Goal: Communication & Community: Answer question/provide support

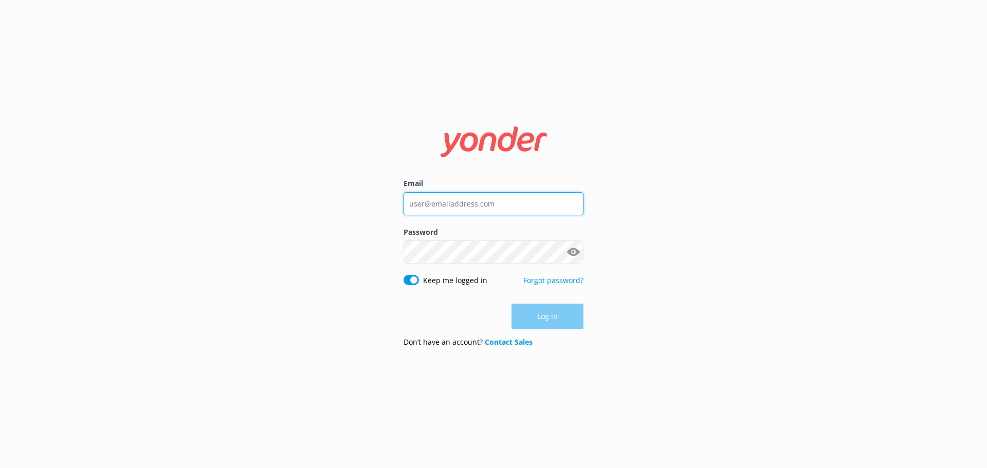
type input "[EMAIL_ADDRESS][DOMAIN_NAME]"
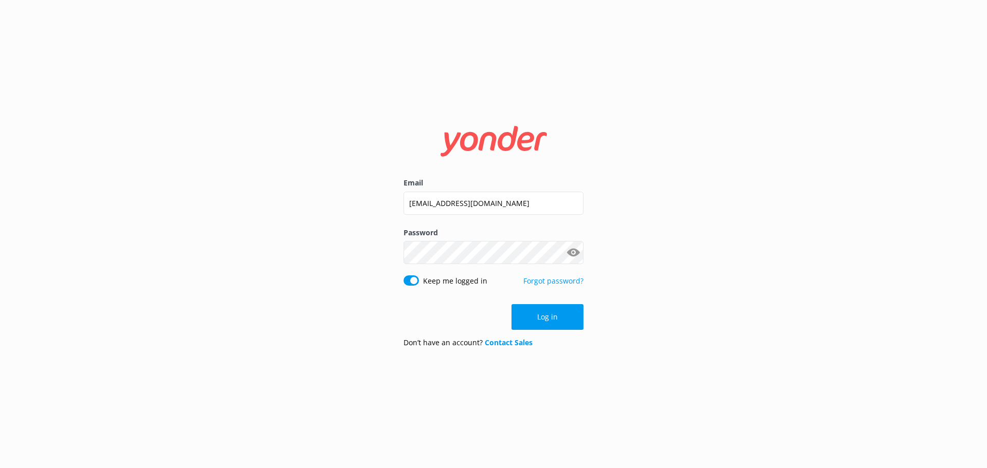
click at [547, 313] on div "Log in" at bounding box center [494, 317] width 180 height 26
click at [547, 313] on button "Log in" at bounding box center [548, 317] width 72 height 26
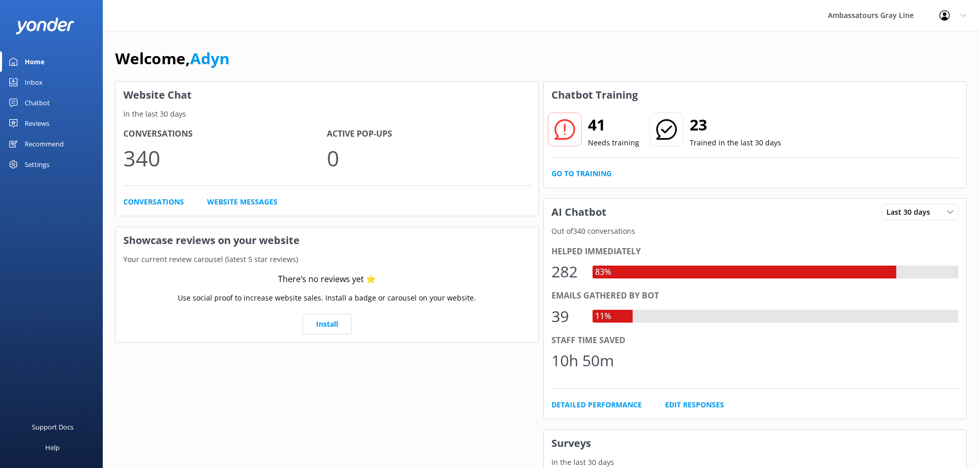
click at [46, 100] on div "Chatbot" at bounding box center [37, 103] width 25 height 21
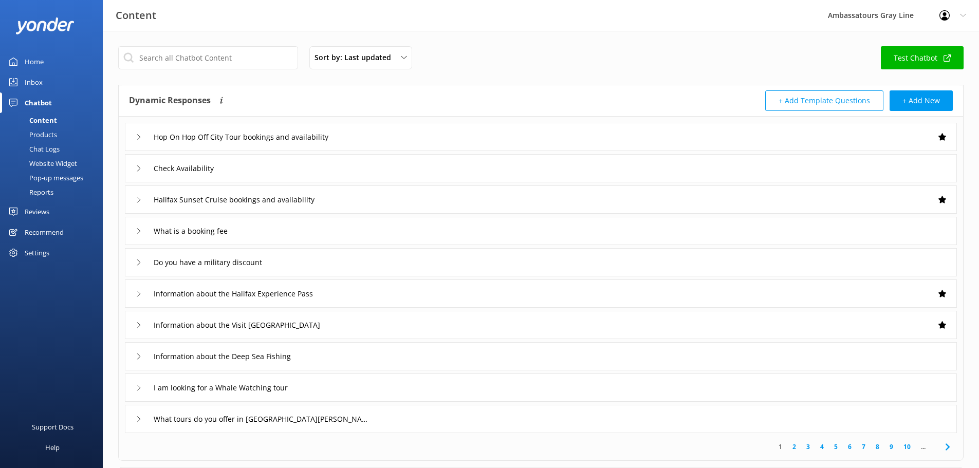
click at [51, 149] on div "Chat Logs" at bounding box center [32, 149] width 53 height 14
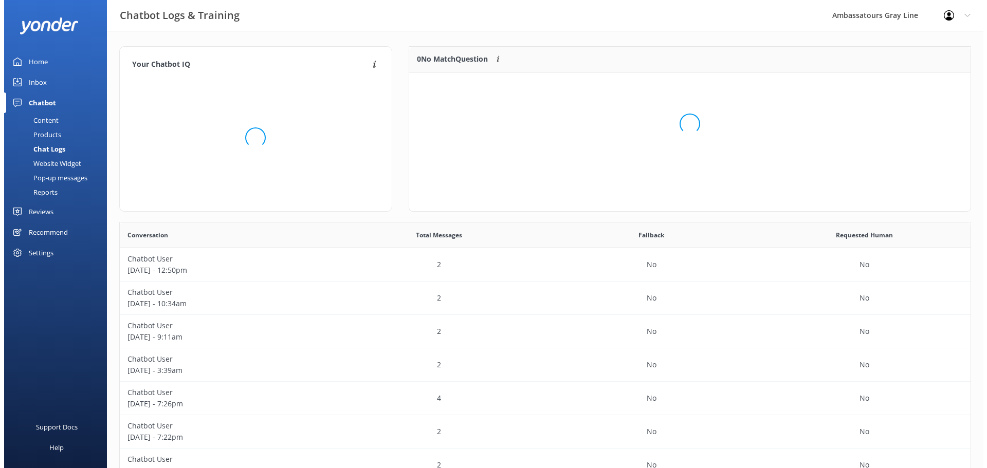
scroll to position [121, 554]
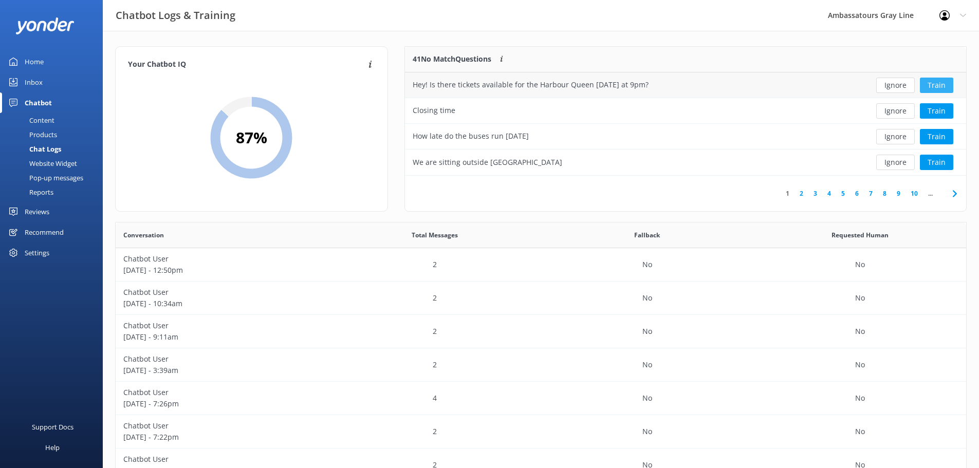
click at [937, 84] on button "Train" at bounding box center [936, 85] width 33 height 15
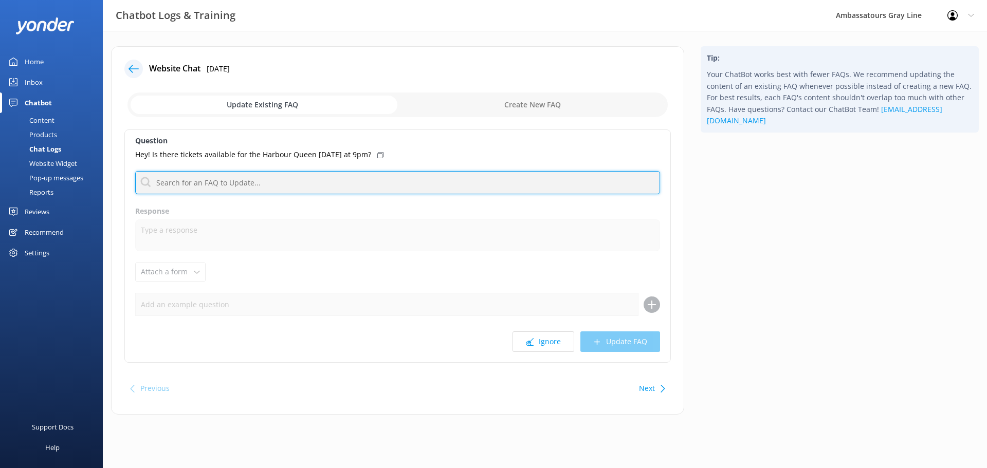
click at [370, 177] on input "text" at bounding box center [397, 182] width 525 height 23
type input "A"
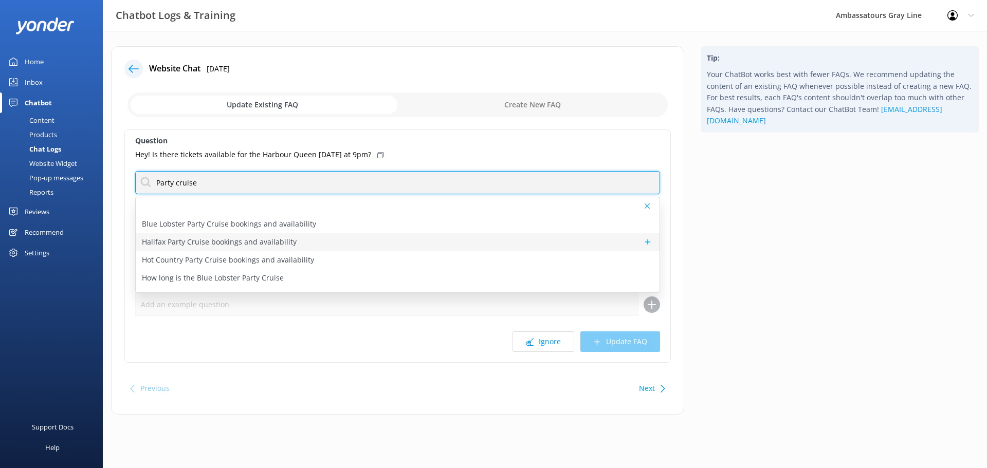
type input "Party cruise"
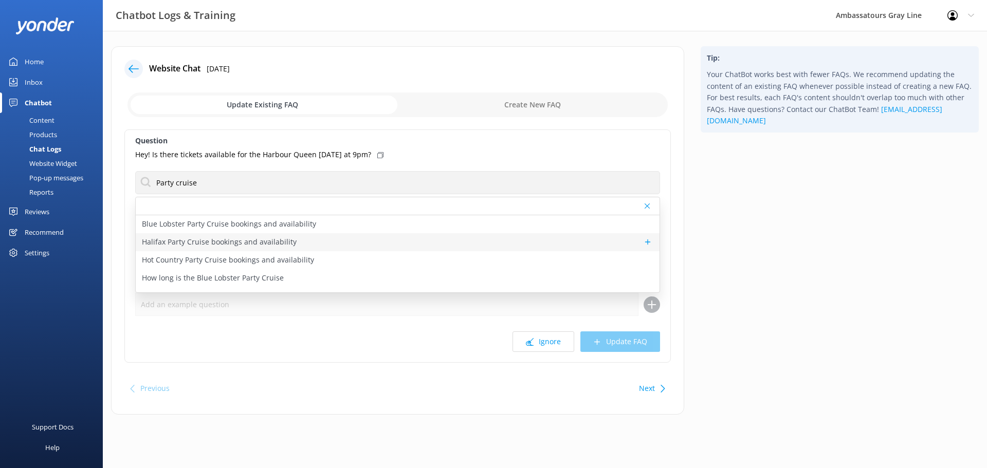
click at [302, 245] on div "Halifax Party Cruise bookings and availability" at bounding box center [398, 242] width 524 height 18
type textarea "You can view live availability and book the Halifax Party Cruise online at [URL…"
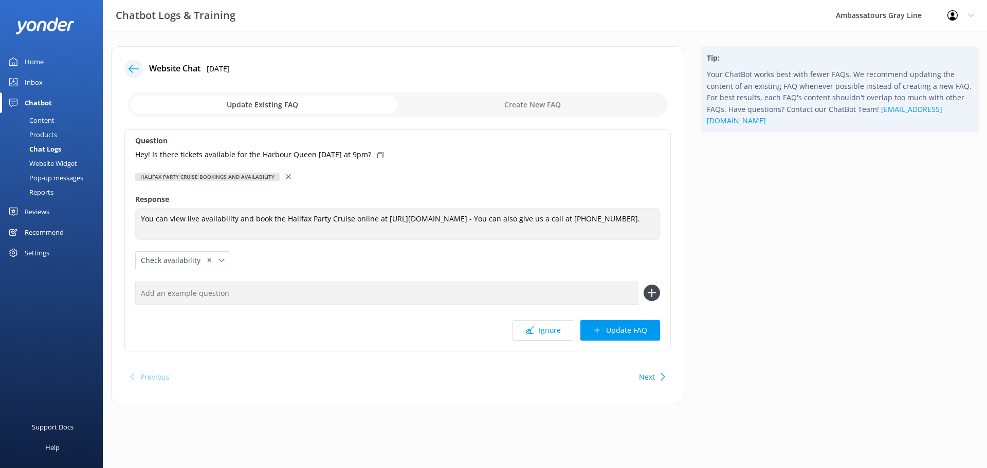
click at [383, 152] on use at bounding box center [380, 155] width 6 height 6
click at [290, 289] on input "text" at bounding box center [386, 293] width 503 height 23
paste input "Hey! Is there tickets available for the Harbour Queen [DATE] at 9pm?"
type input "Hey! Is there tickets available for the Harbour Queen [DATE] at 9pm?"
click at [655, 297] on icon at bounding box center [652, 293] width 16 height 16
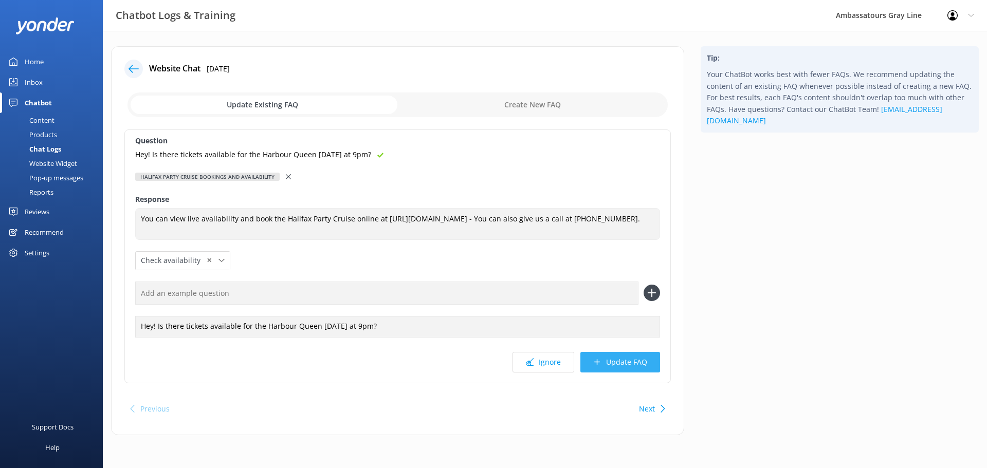
click at [627, 367] on button "Update FAQ" at bounding box center [620, 362] width 80 height 21
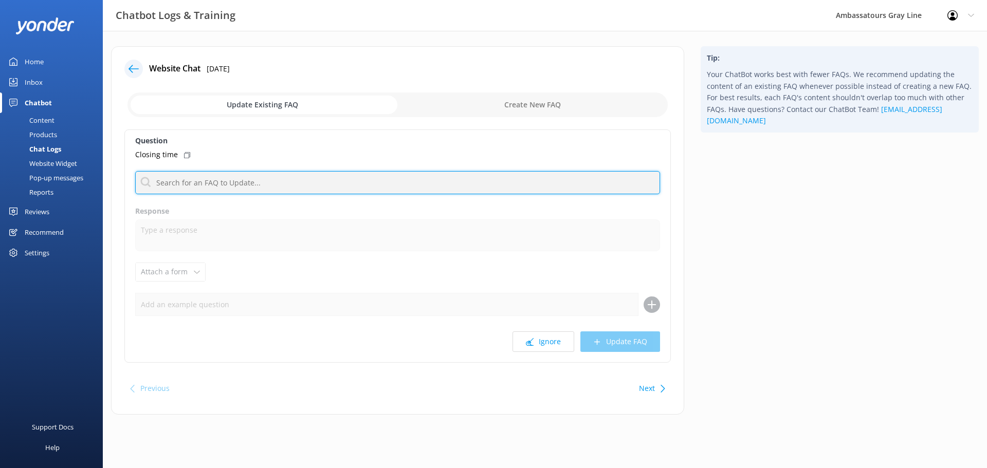
click at [193, 186] on input "text" at bounding box center [397, 182] width 525 height 23
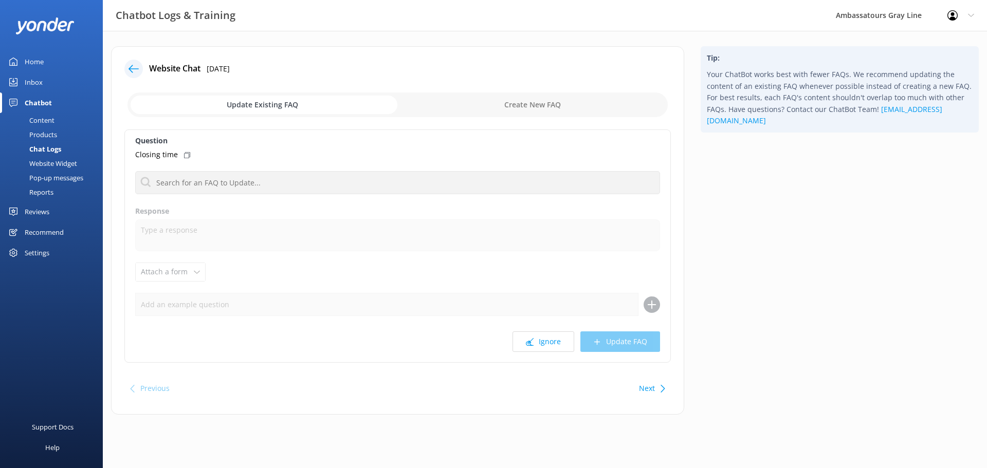
click at [187, 157] on icon at bounding box center [187, 155] width 6 height 6
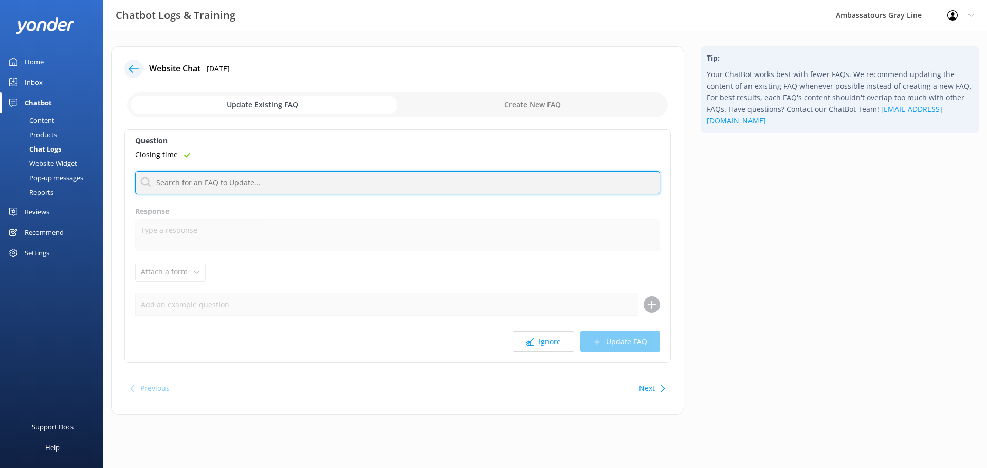
click at [196, 181] on input "text" at bounding box center [397, 182] width 525 height 23
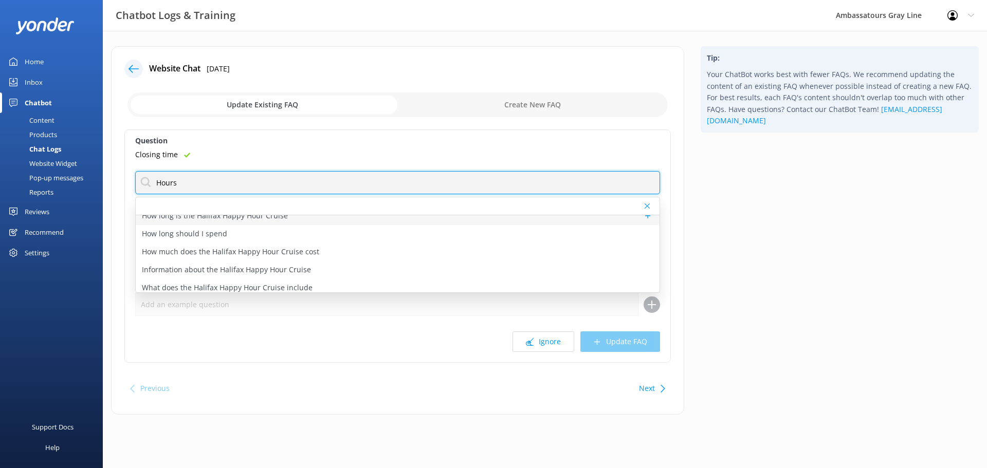
scroll to position [51, 0]
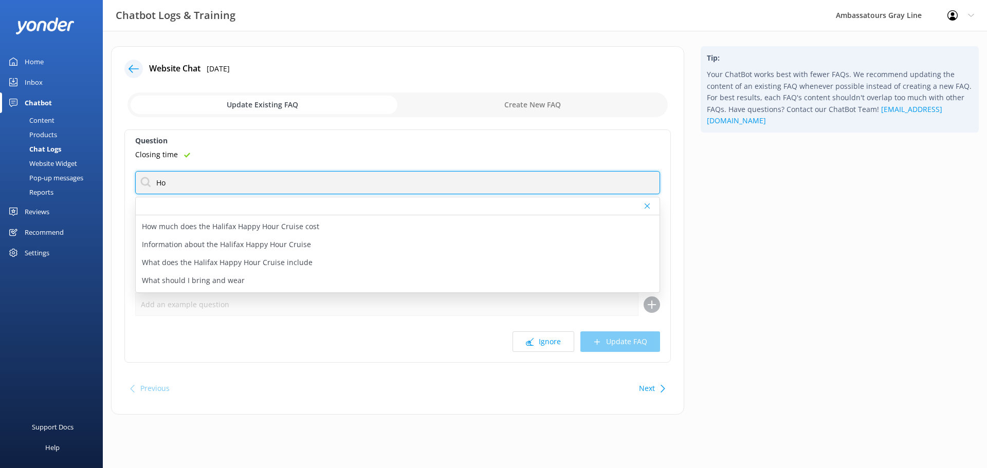
type input "H"
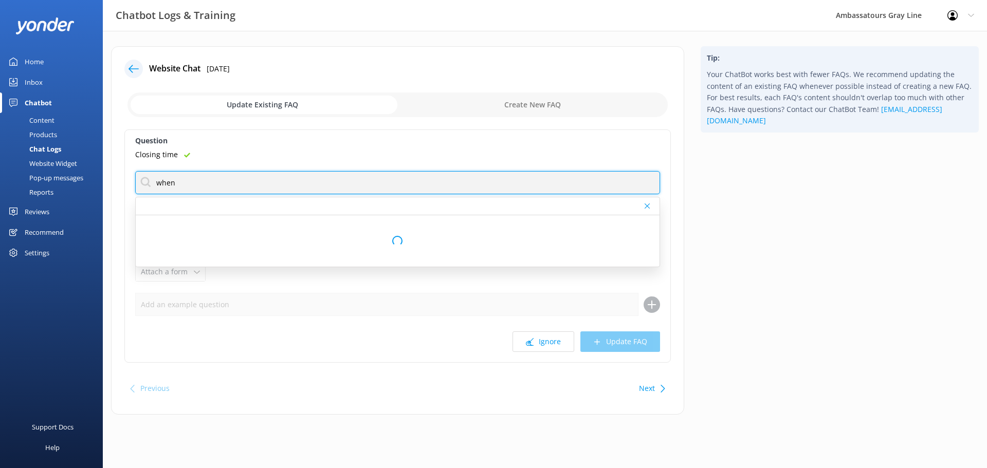
scroll to position [0, 0]
type input "w"
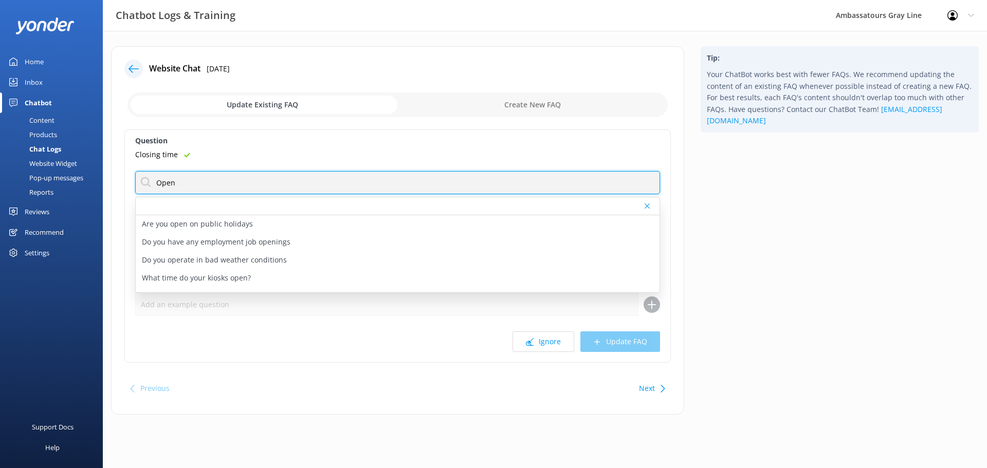
type input "Open"
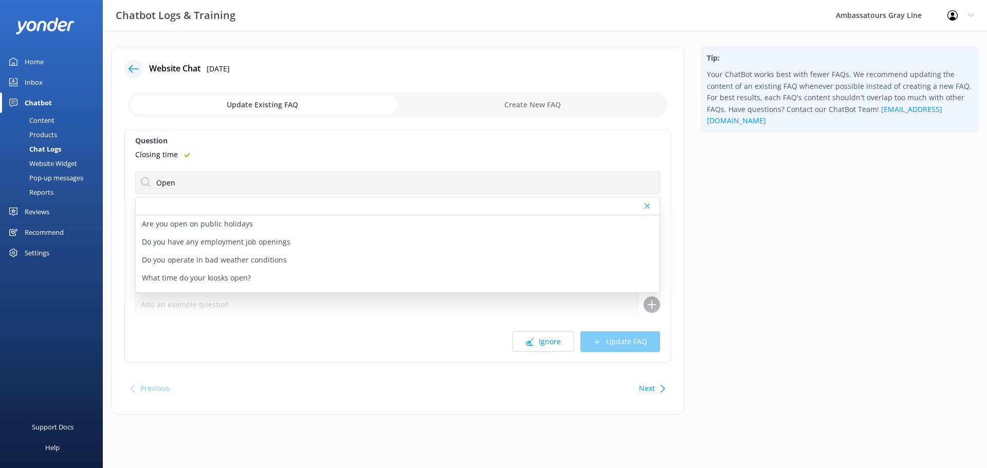
click at [223, 159] on div "Closing time" at bounding box center [397, 154] width 525 height 11
click at [216, 233] on div "What time do your kiosks open?" at bounding box center [398, 227] width 524 height 18
type textarea "Our Phone lines and most of our Kiosks open at 9:00 AM. We have 3 kiosks along …"
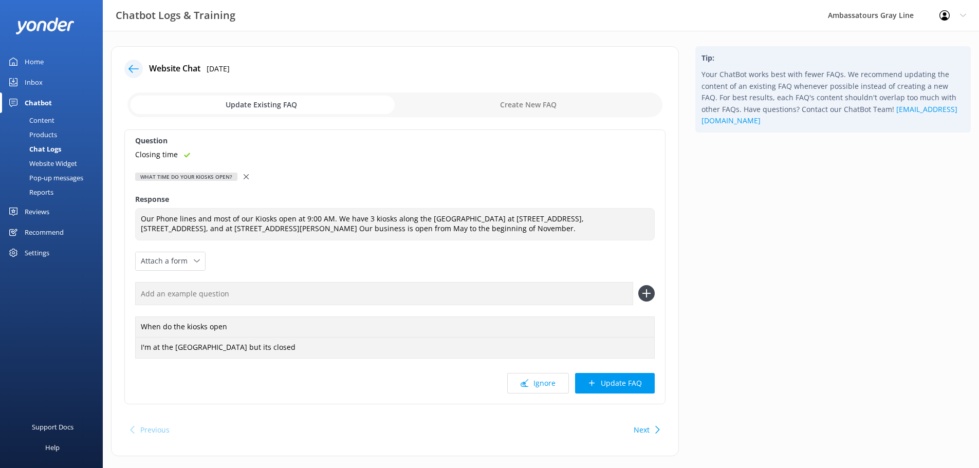
click at [213, 291] on input "text" at bounding box center [384, 293] width 498 height 23
paste input "Closing time"
type input "Closing time"
click at [644, 294] on use at bounding box center [646, 293] width 9 height 9
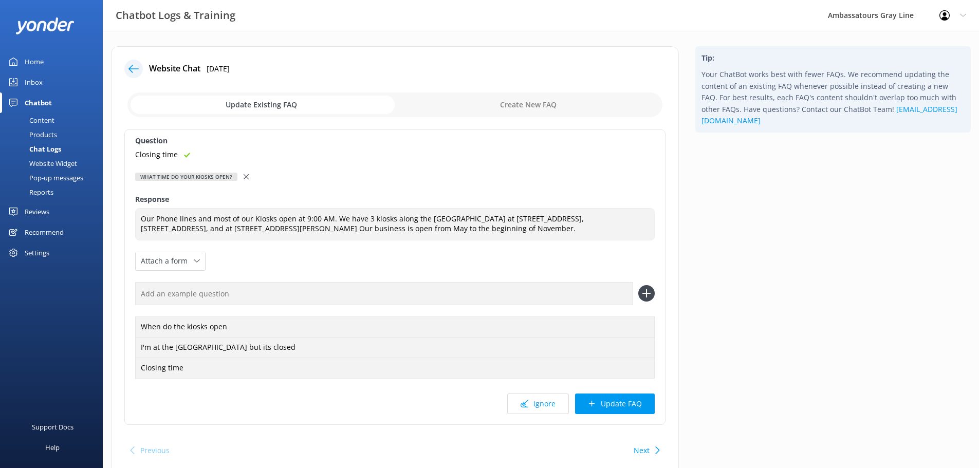
click at [335, 286] on input "text" at bounding box center [384, 293] width 498 height 23
type input "When are you open"
click at [652, 291] on icon at bounding box center [646, 293] width 16 height 16
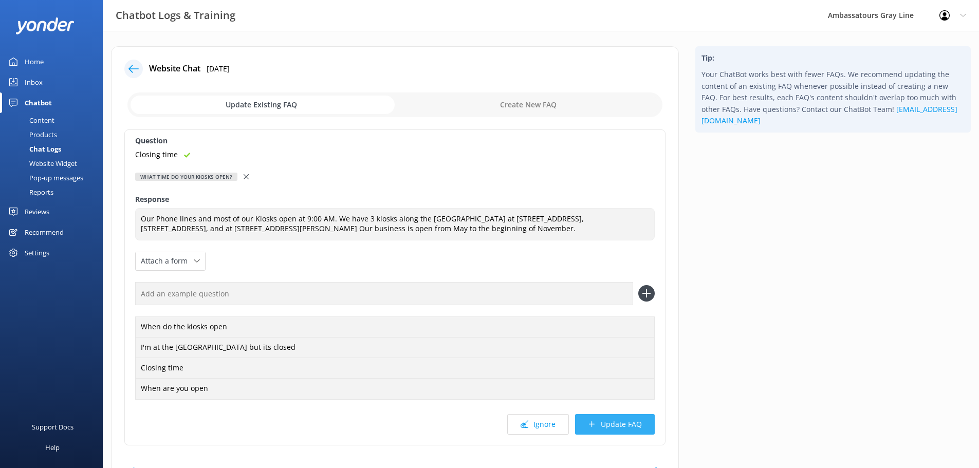
click at [628, 428] on button "Update FAQ" at bounding box center [615, 424] width 80 height 21
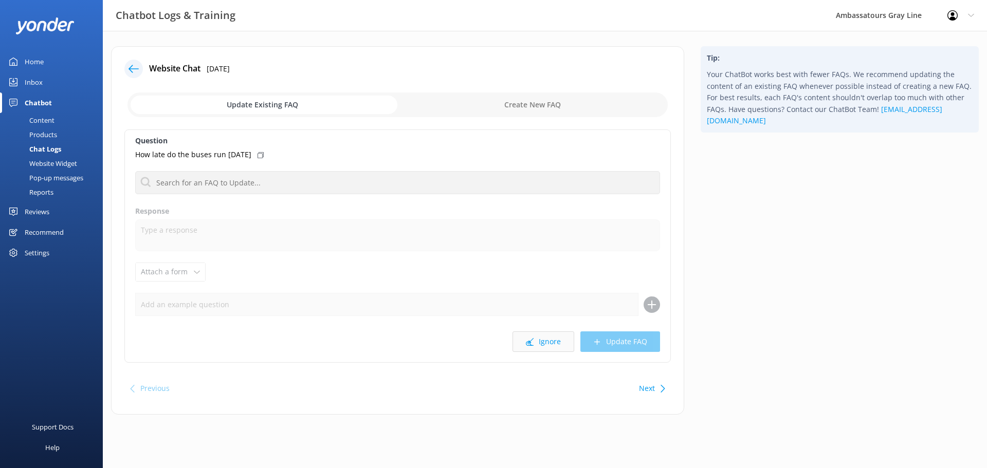
click at [552, 342] on button "Ignore" at bounding box center [544, 342] width 62 height 21
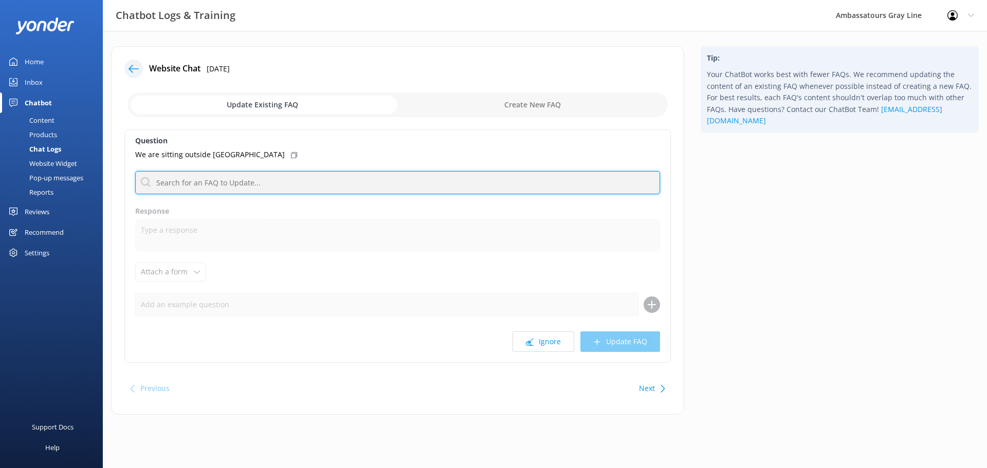
click at [194, 179] on input "text" at bounding box center [397, 182] width 525 height 23
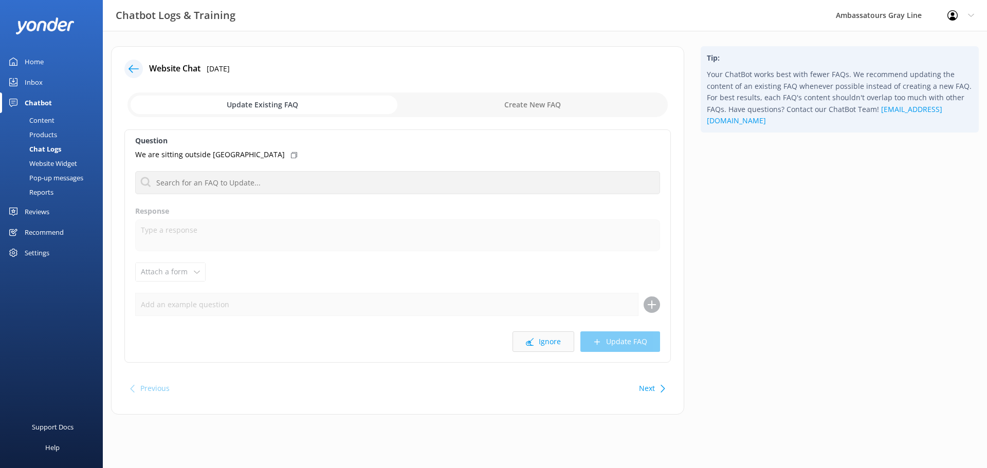
click at [538, 343] on button "Ignore" at bounding box center [544, 342] width 62 height 21
click at [535, 340] on button "Ignore" at bounding box center [544, 342] width 62 height 21
click at [545, 344] on button "Ignore" at bounding box center [544, 342] width 62 height 21
click at [544, 344] on button "Ignore" at bounding box center [544, 342] width 62 height 21
click at [534, 342] on icon at bounding box center [530, 342] width 8 height 8
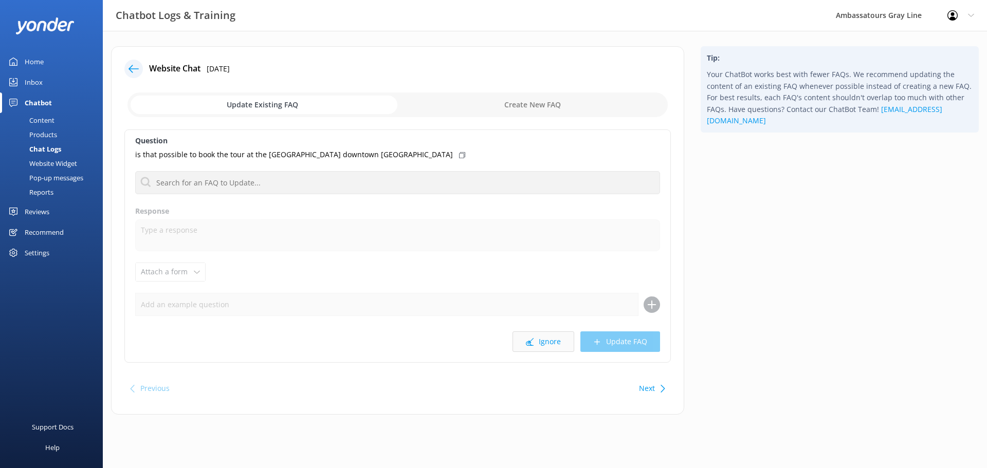
click at [538, 340] on button "Ignore" at bounding box center [544, 342] width 62 height 21
click at [553, 344] on button "Ignore" at bounding box center [544, 342] width 62 height 21
click at [552, 343] on button "Ignore" at bounding box center [544, 342] width 62 height 21
click at [374, 155] on icon at bounding box center [371, 155] width 6 height 6
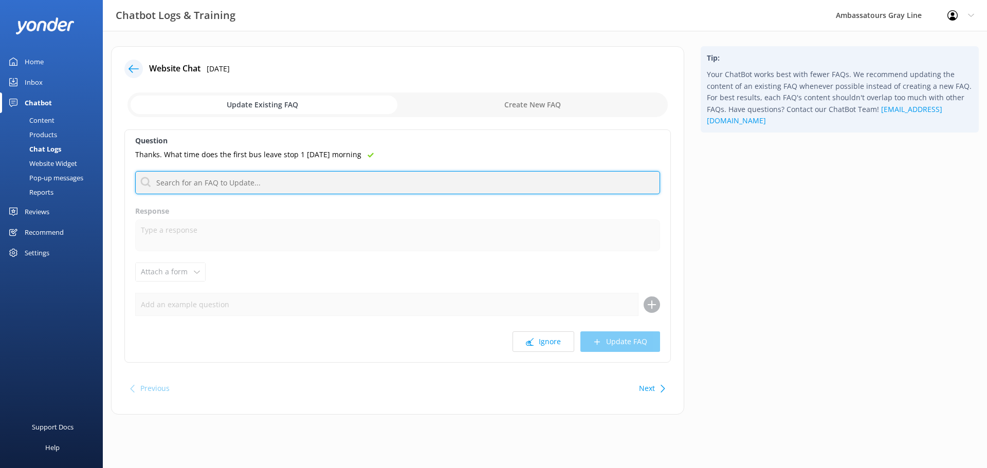
click at [370, 187] on input "text" at bounding box center [397, 182] width 525 height 23
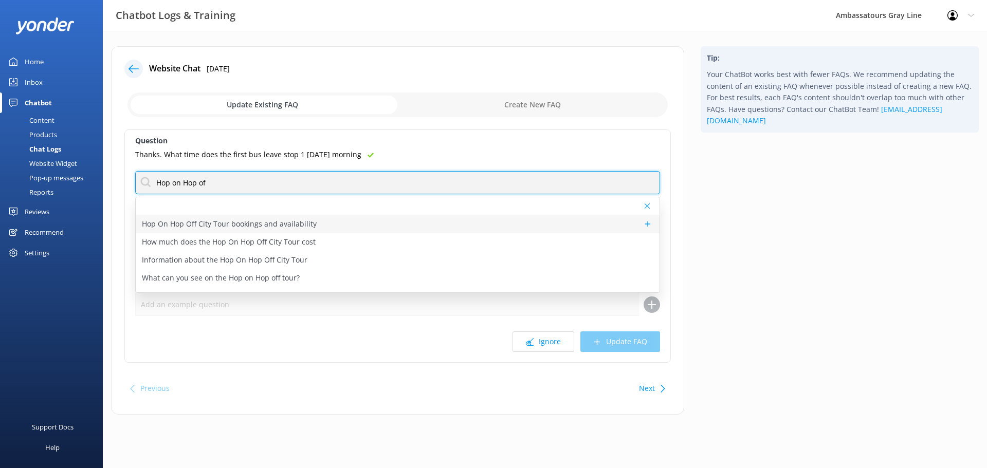
type input "Hop on Hop of"
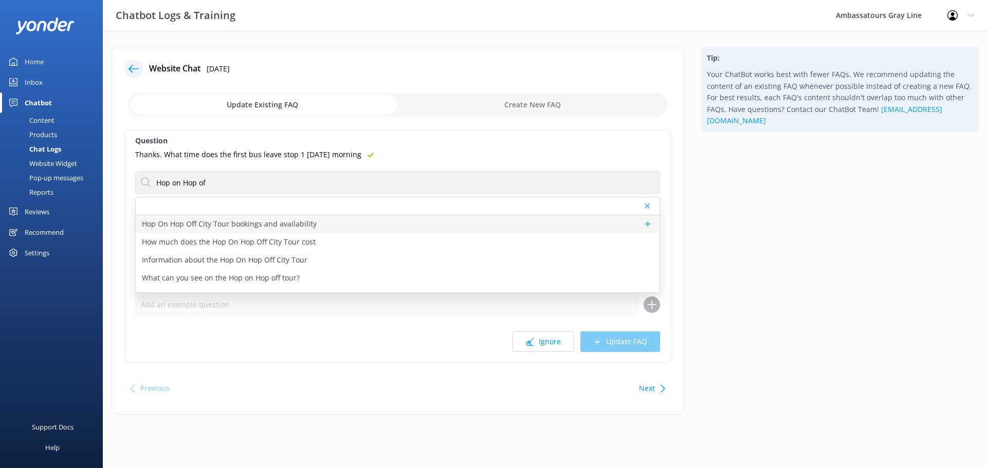
click at [320, 223] on div "Hop On Hop Off City Tour bookings and availability" at bounding box center [398, 224] width 524 height 18
type textarea "You can view live availability and book the Hop On Hop Off City Tour online at …"
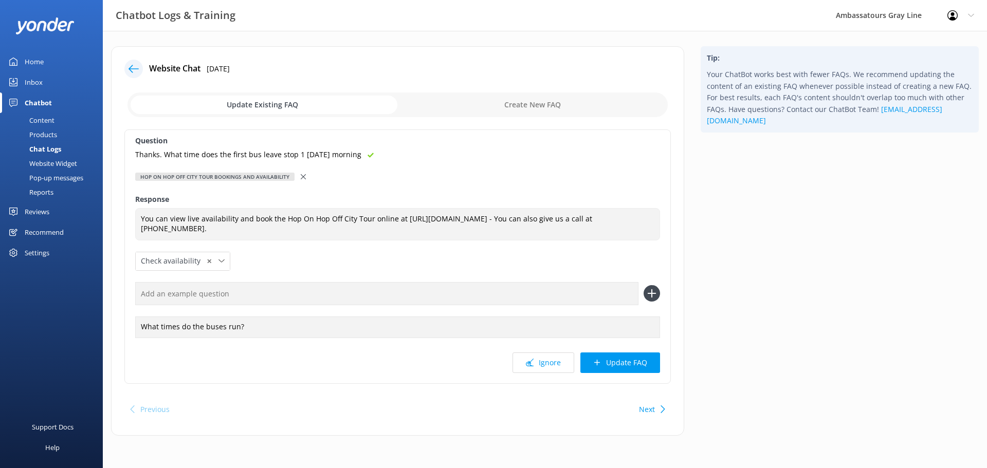
click at [234, 300] on input "text" at bounding box center [386, 293] width 503 height 23
paste input "Thanks. What time does the first bus leave stop 1 [DATE] morning"
type input "Thanks. What time does the first bus leave stop 1 [DATE] morning"
click at [648, 290] on icon at bounding box center [652, 293] width 16 height 16
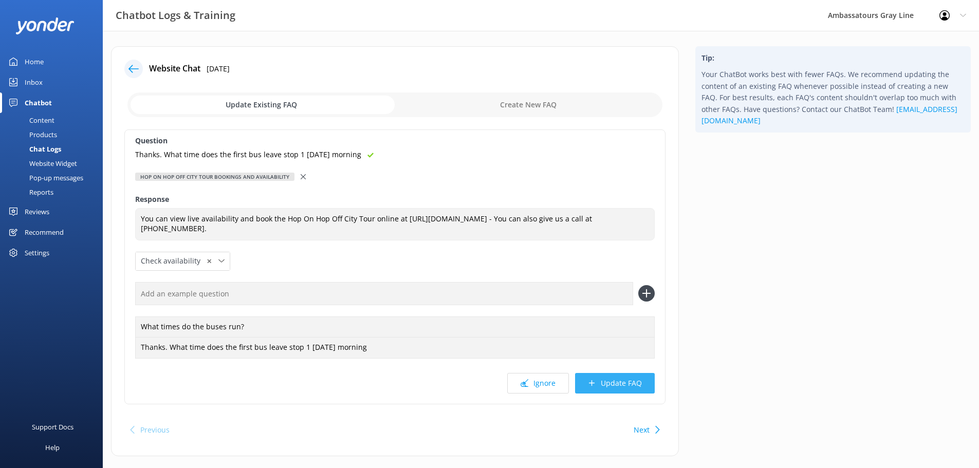
click at [620, 387] on button "Update FAQ" at bounding box center [615, 383] width 80 height 21
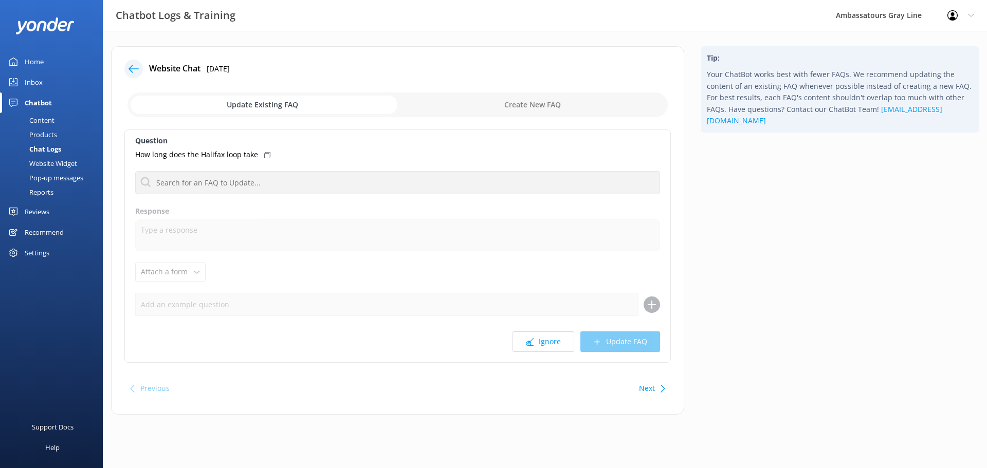
click at [264, 156] on icon at bounding box center [267, 155] width 6 height 6
click at [278, 195] on div "Question How long does the Halifax loop take Hop On Hop Off City Tour bookings …" at bounding box center [397, 246] width 546 height 233
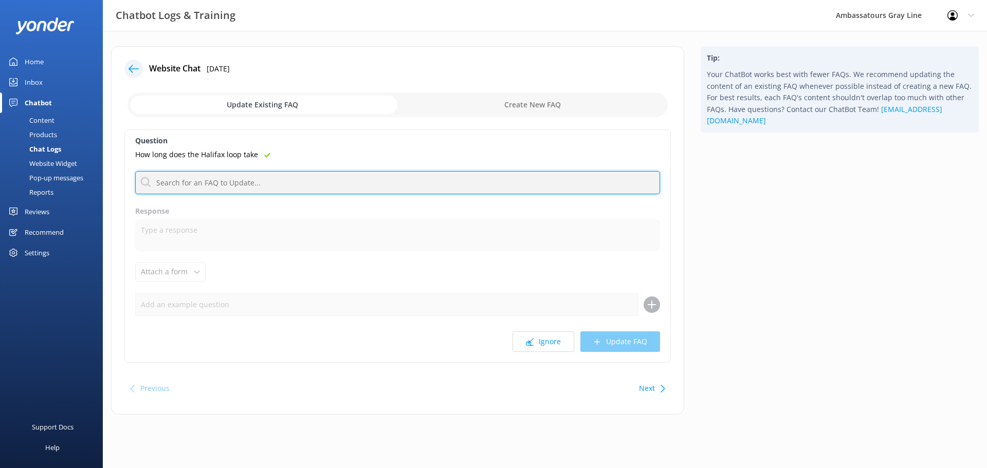
click at [257, 189] on input "text" at bounding box center [397, 182] width 525 height 23
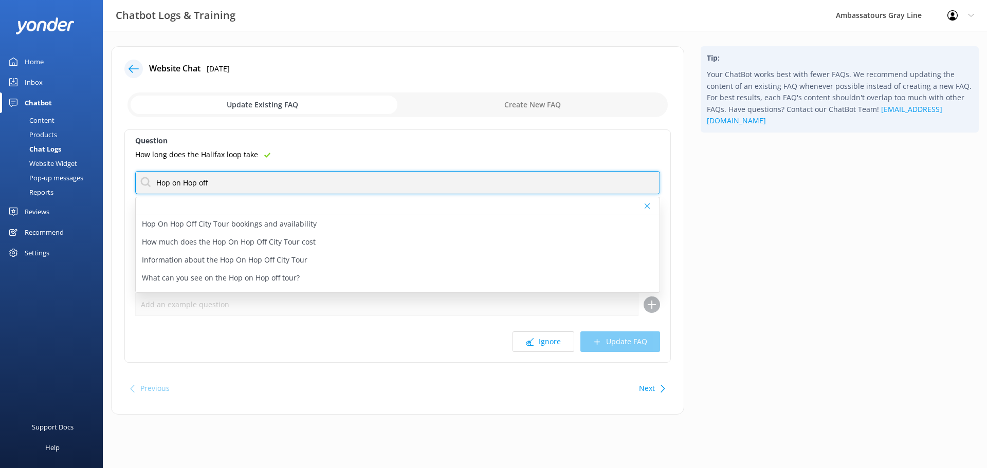
type input "Hop on Hop off"
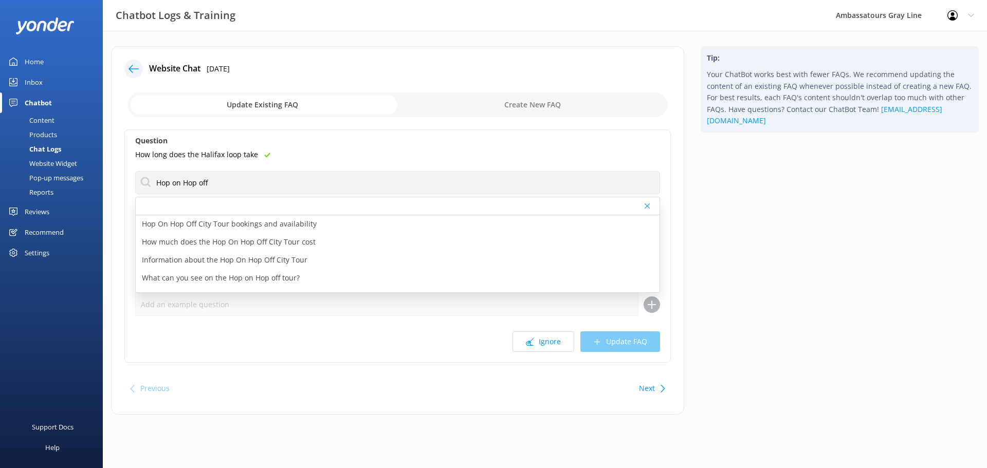
click at [313, 161] on div "Question How long does the Halifax loop take Hop on Hop off Hop On Hop Off City…" at bounding box center [397, 246] width 546 height 233
click at [251, 259] on p "Information about the Hop On Hop Off City Tour" at bounding box center [225, 259] width 166 height 11
type textarea "The Hop On Hop Off City Tour is the most flexible way to explore [GEOGRAPHIC_DA…"
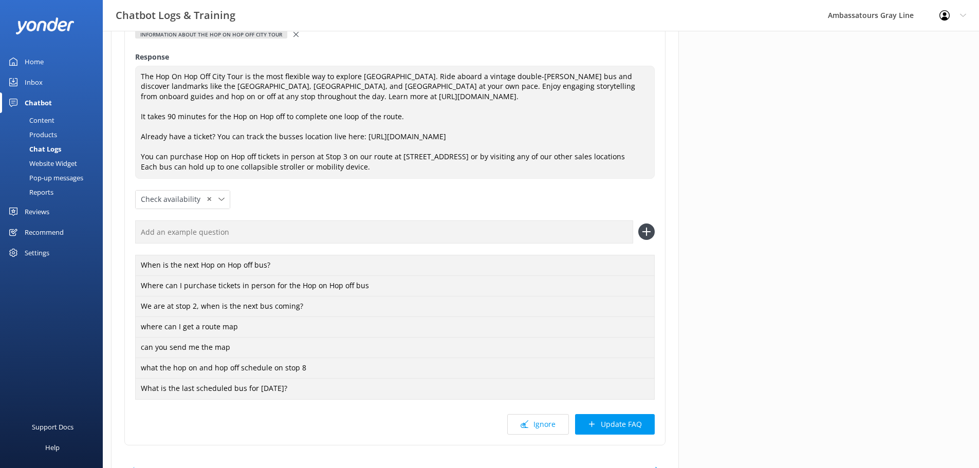
scroll to position [154, 0]
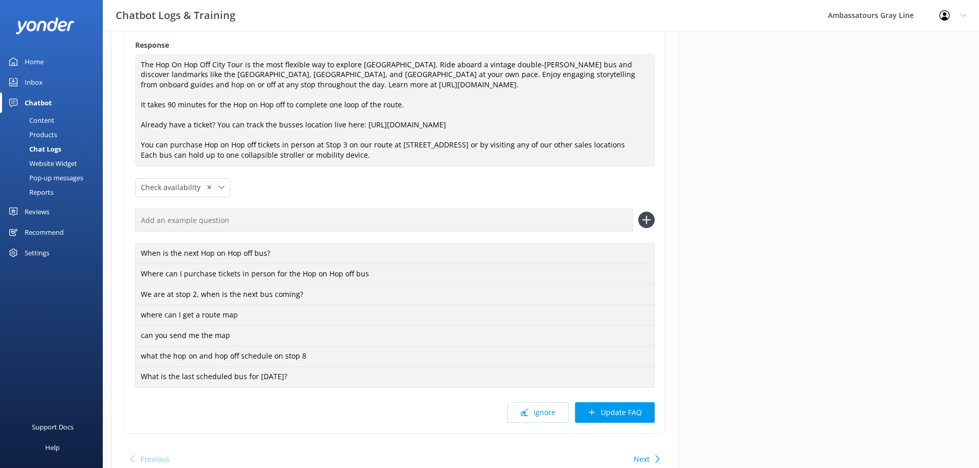
click at [303, 216] on input "text" at bounding box center [384, 220] width 498 height 23
paste input "How long does the Halifax loop take"
type input "How long does the Halifax loop take"
click at [646, 215] on icon at bounding box center [646, 220] width 16 height 16
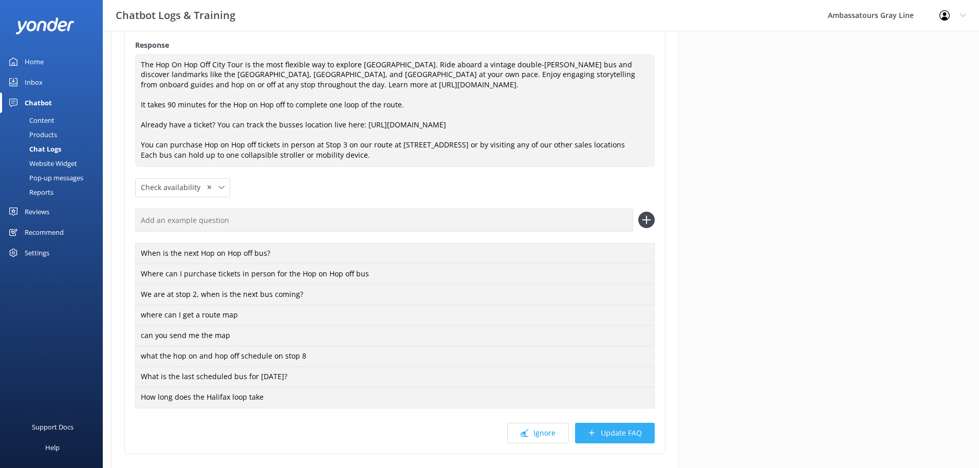
click at [613, 436] on button "Update FAQ" at bounding box center [615, 433] width 80 height 21
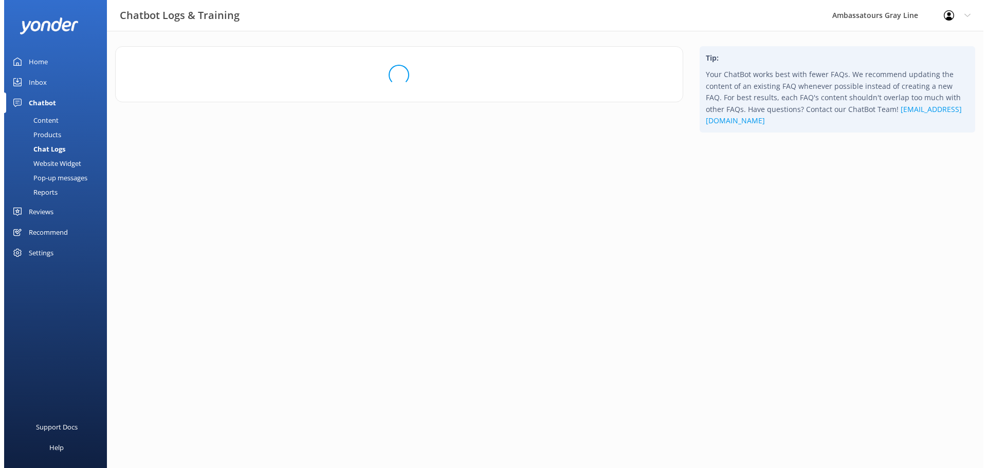
scroll to position [0, 0]
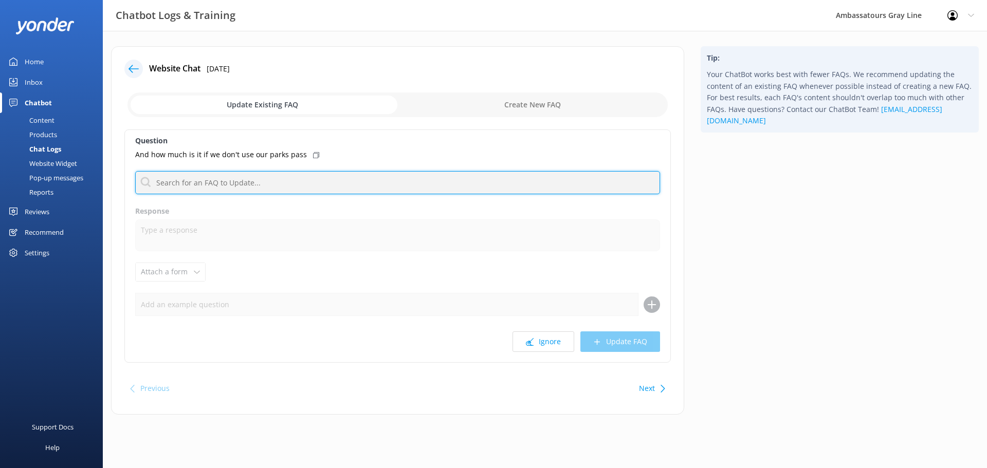
click at [279, 184] on input "text" at bounding box center [397, 182] width 525 height 23
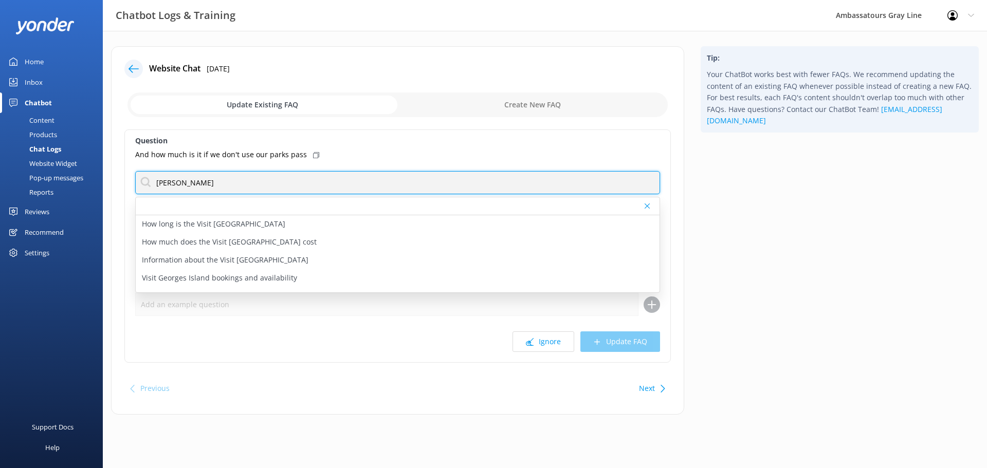
type input "[PERSON_NAME]"
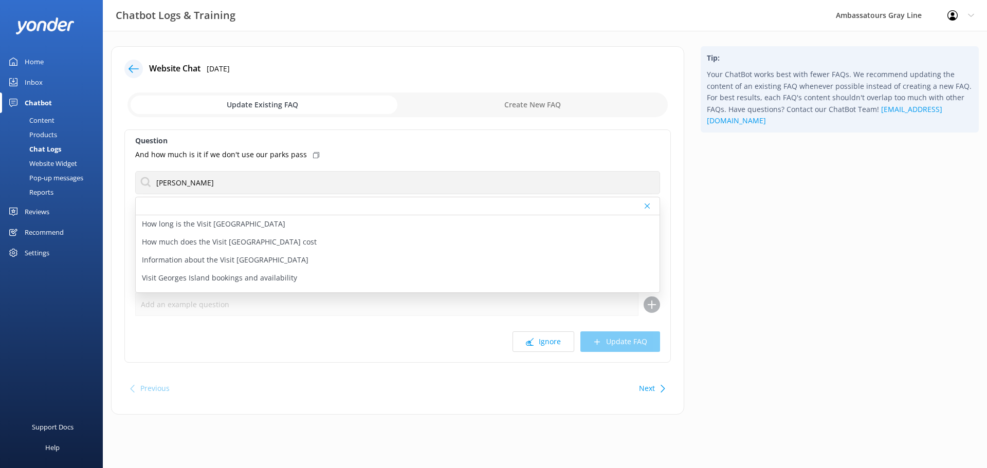
click at [153, 195] on div "Question And how much is it if we don't use our parks pass [PERSON_NAME] ISland…" at bounding box center [397, 246] width 546 height 233
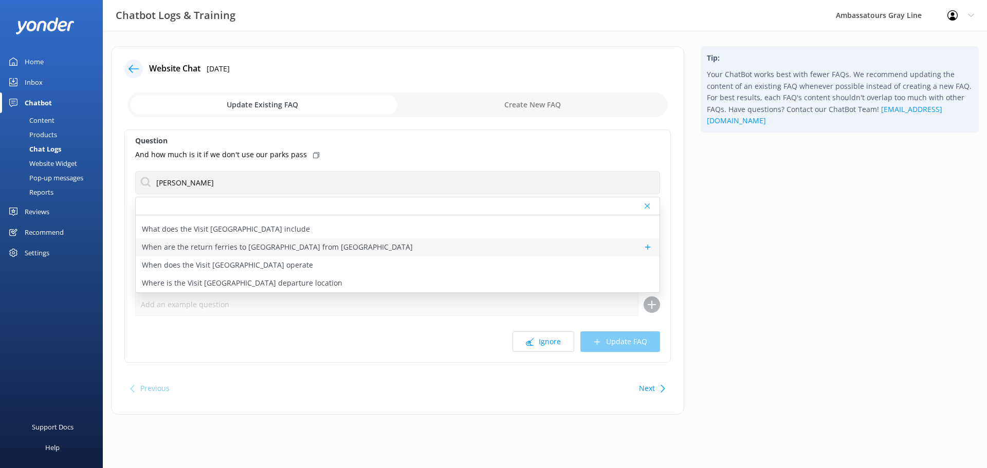
scroll to position [15, 0]
click at [202, 260] on p "Visit Georges Island bookings and availability" at bounding box center [219, 262] width 155 height 11
type textarea "You can view live availability and book the Visit Georges Island Tour online at…"
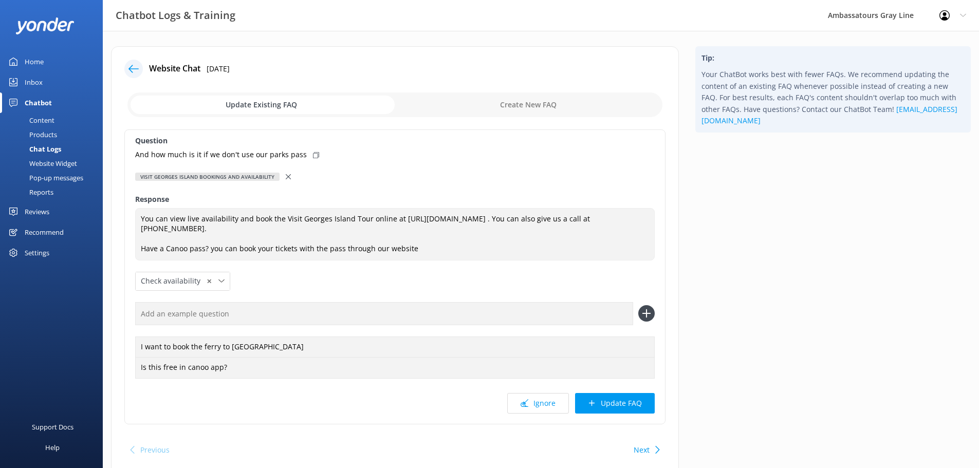
click at [313, 155] on icon at bounding box center [316, 155] width 6 height 6
click at [295, 305] on input "text" at bounding box center [384, 313] width 498 height 23
paste input "And how much is it if we don't use our parks pass"
type input "And how much is it if we don't use our parks pass"
click at [646, 309] on icon at bounding box center [646, 313] width 16 height 16
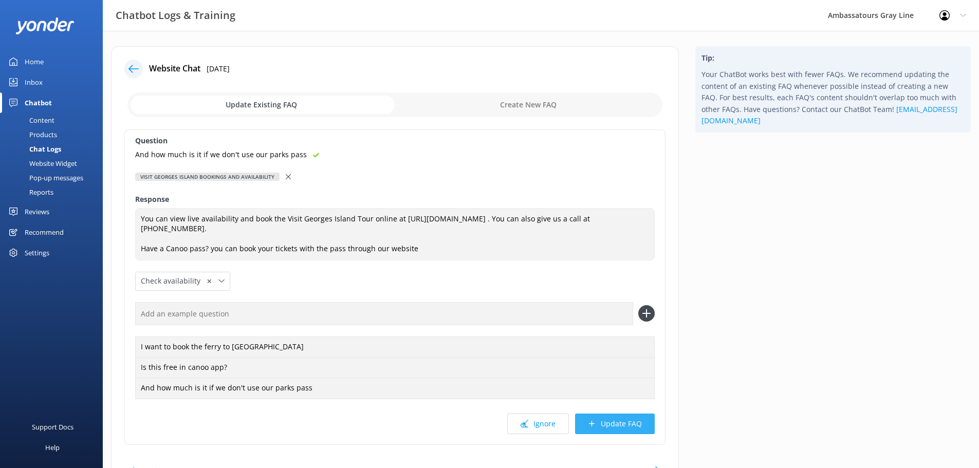
click at [614, 425] on button "Update FAQ" at bounding box center [615, 424] width 80 height 21
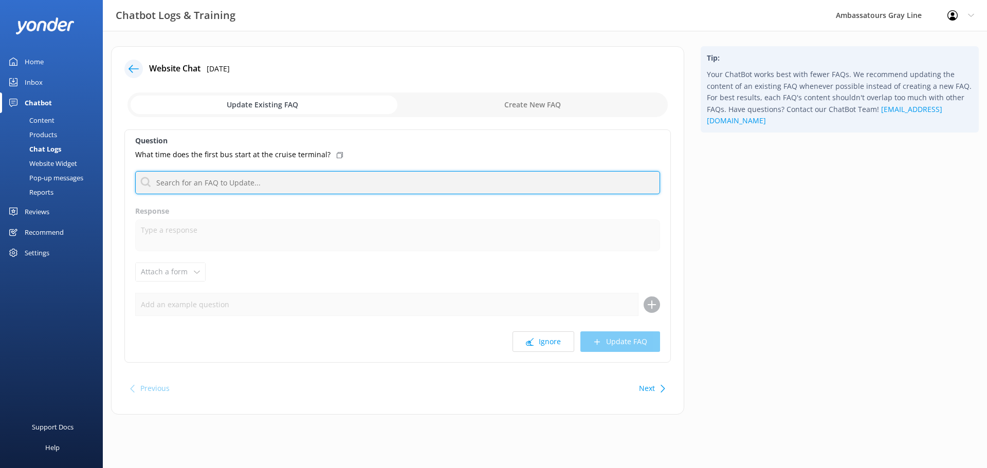
click at [252, 189] on input "text" at bounding box center [397, 182] width 525 height 23
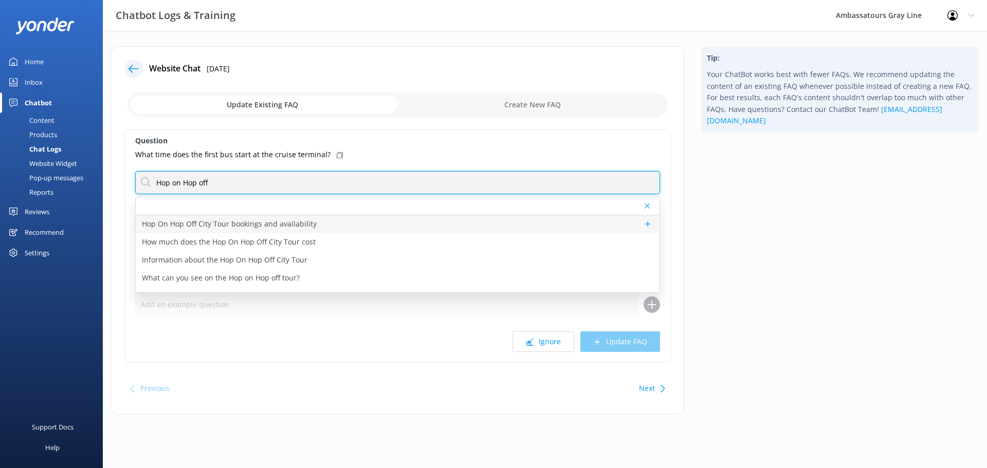
type input "Hop on Hop off"
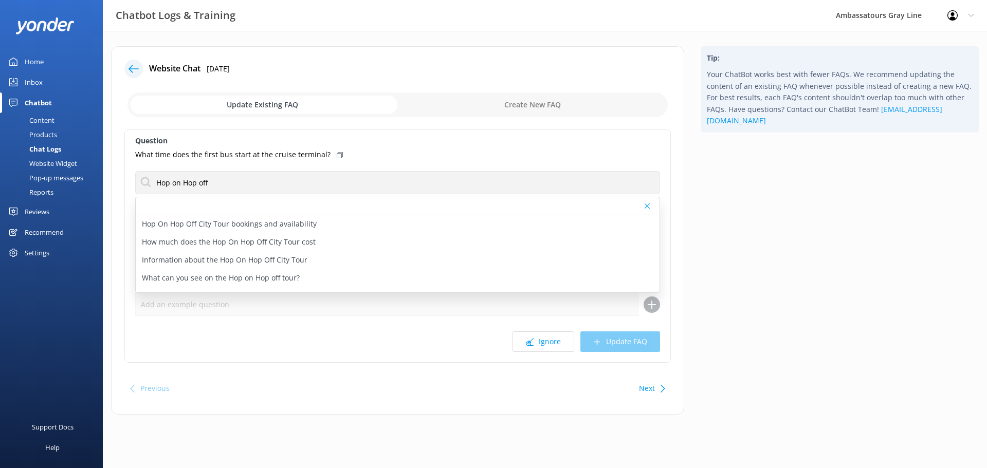
click at [153, 226] on p "Hop On Hop Off City Tour bookings and availability" at bounding box center [229, 223] width 175 height 11
type textarea "You can view live availability and book the Hop On Hop Off City Tour online at …"
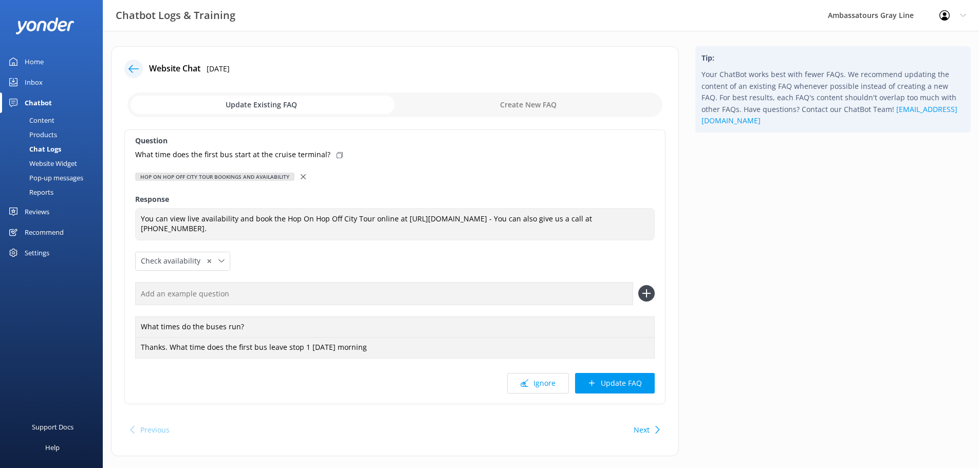
click at [337, 156] on icon at bounding box center [340, 155] width 6 height 6
click at [276, 289] on input "text" at bounding box center [384, 293] width 498 height 23
paste input "What time does the first bus start at the cruise terminal?"
type input "What time does the first bus start at the cruise terminal?"
click at [650, 291] on icon at bounding box center [646, 293] width 16 height 16
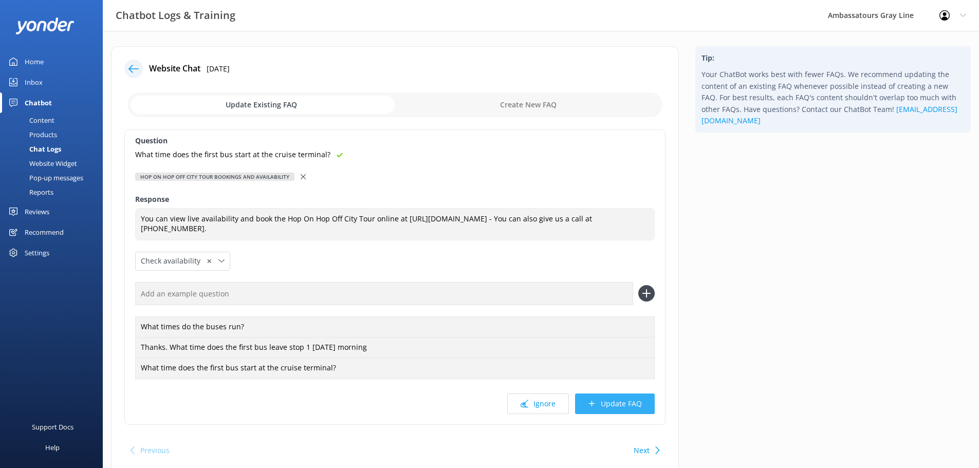
click at [642, 398] on button "Update FAQ" at bounding box center [615, 404] width 80 height 21
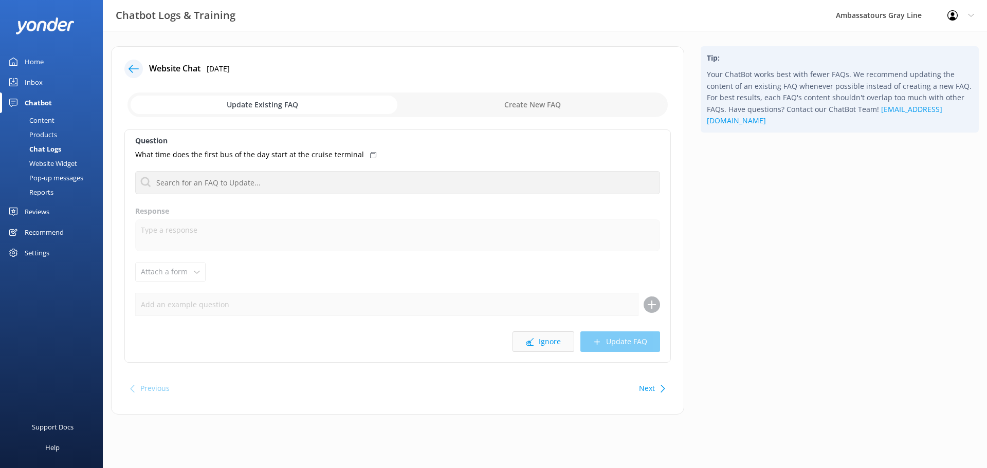
click at [557, 341] on button "Ignore" at bounding box center [544, 342] width 62 height 21
click at [540, 350] on button "Ignore" at bounding box center [544, 342] width 62 height 21
click at [553, 337] on button "Ignore" at bounding box center [544, 342] width 62 height 21
click at [547, 342] on button "Ignore" at bounding box center [544, 342] width 62 height 21
click at [551, 338] on button "Ignore" at bounding box center [544, 342] width 62 height 21
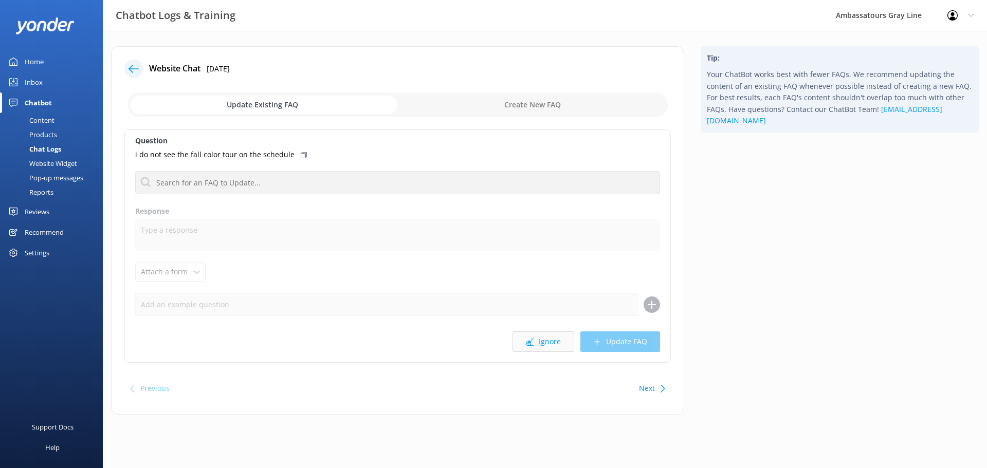
click at [551, 344] on button "Ignore" at bounding box center [544, 342] width 62 height 21
click at [549, 343] on button "Ignore" at bounding box center [544, 342] width 62 height 21
click at [536, 337] on button "Ignore" at bounding box center [544, 342] width 62 height 21
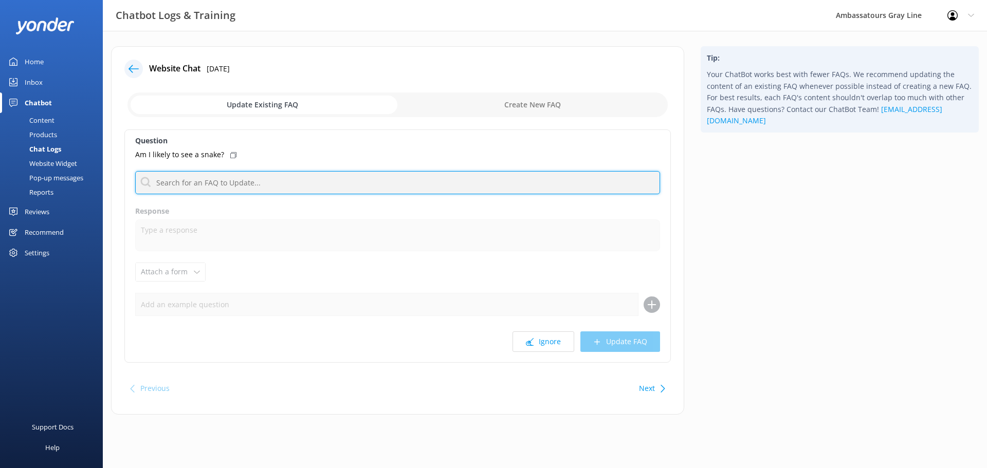
click at [246, 190] on input "text" at bounding box center [397, 182] width 525 height 23
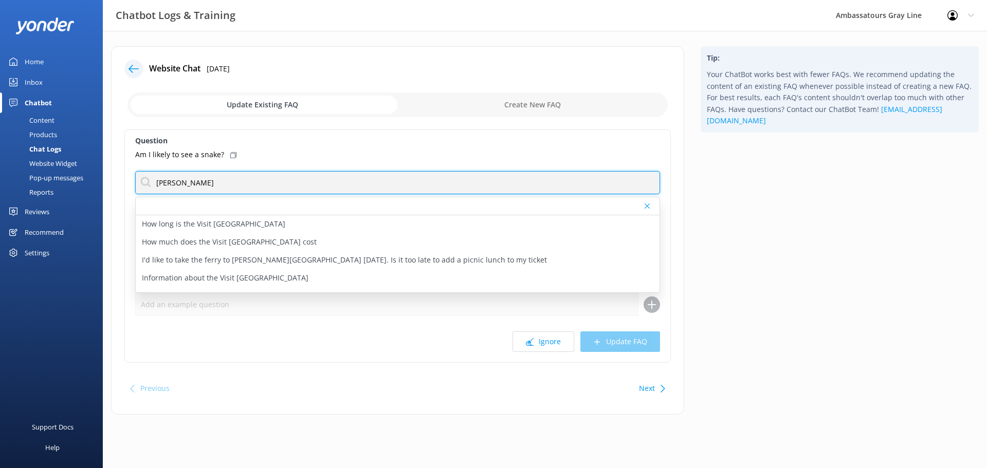
type input "[PERSON_NAME]"
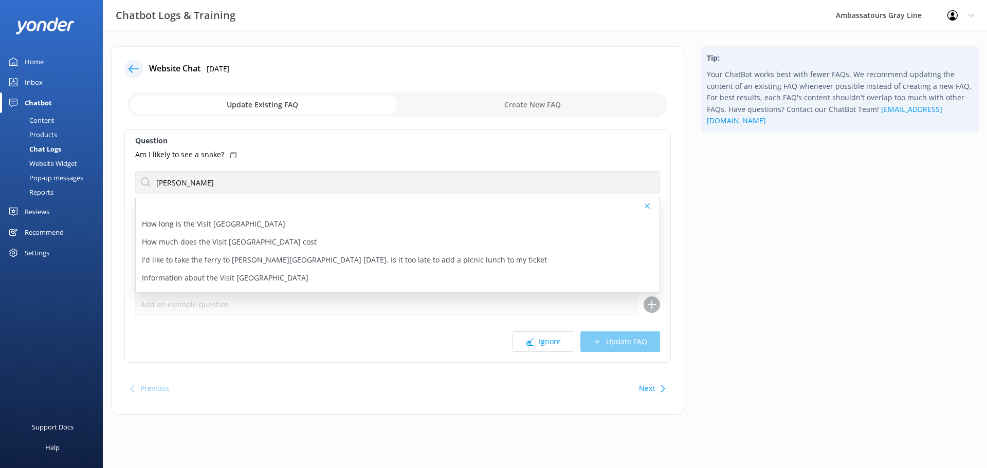
click at [304, 150] on div "Am I likely to see a snake?" at bounding box center [397, 154] width 525 height 11
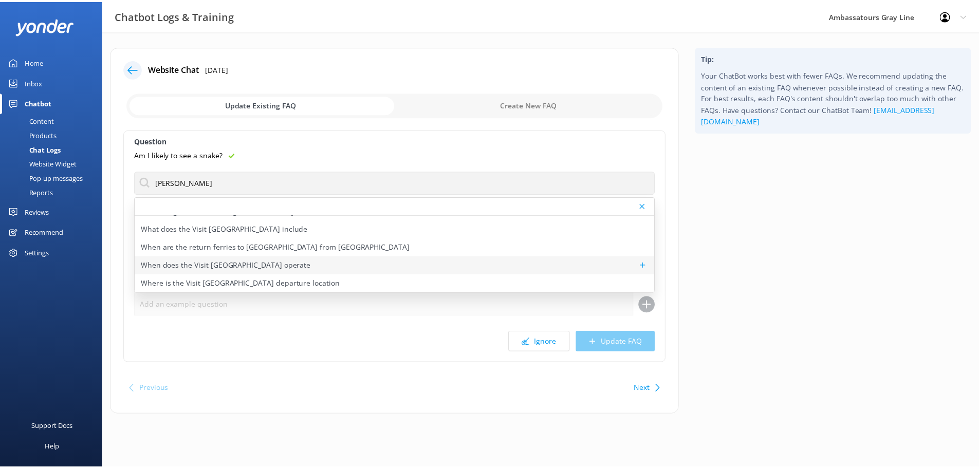
scroll to position [33, 0]
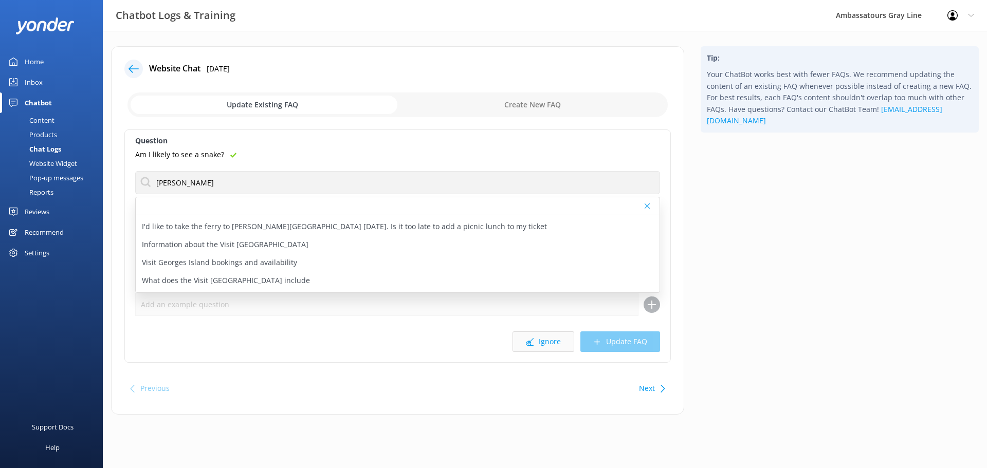
click at [524, 348] on button "Ignore" at bounding box center [544, 342] width 62 height 21
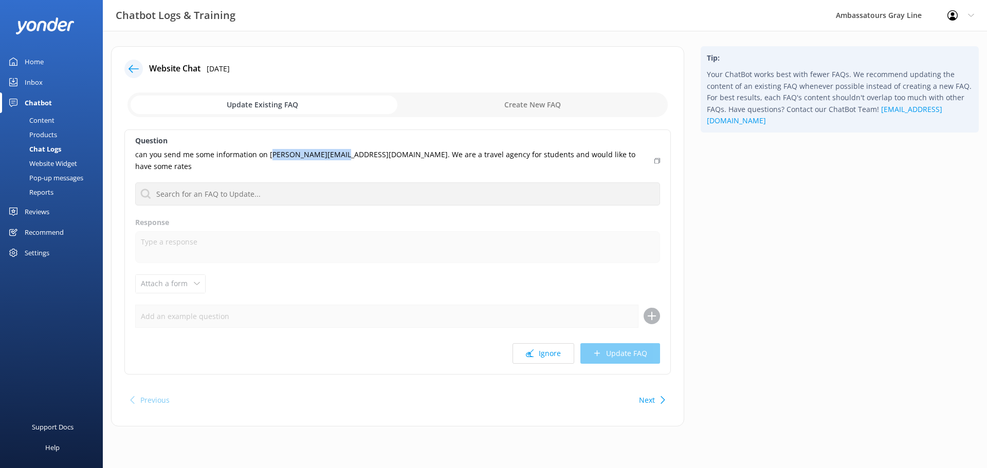
drag, startPoint x: 268, startPoint y: 153, endPoint x: 337, endPoint y: 157, distance: 68.5
click at [337, 157] on p "can you send me some information on [PERSON_NAME][EMAIL_ADDRESS][DOMAIN_NAME]. …" at bounding box center [391, 160] width 513 height 23
copy p "[EMAIL_ADDRESS][DOMAIN_NAME]"
drag, startPoint x: 339, startPoint y: 152, endPoint x: 267, endPoint y: 158, distance: 71.7
click at [267, 158] on p "can you send me some information on [PERSON_NAME][EMAIL_ADDRESS][DOMAIN_NAME]. …" at bounding box center [391, 160] width 513 height 23
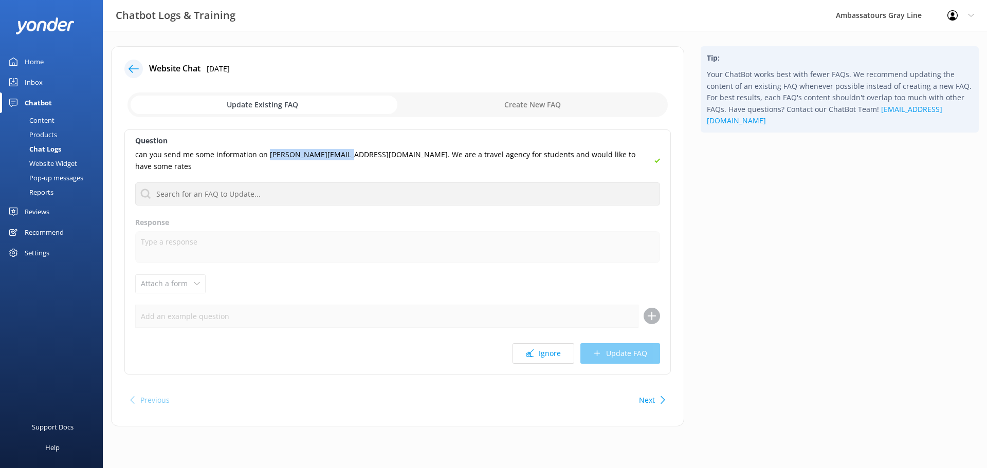
copy p "[PERSON_NAME][EMAIL_ADDRESS][DOMAIN_NAME]."
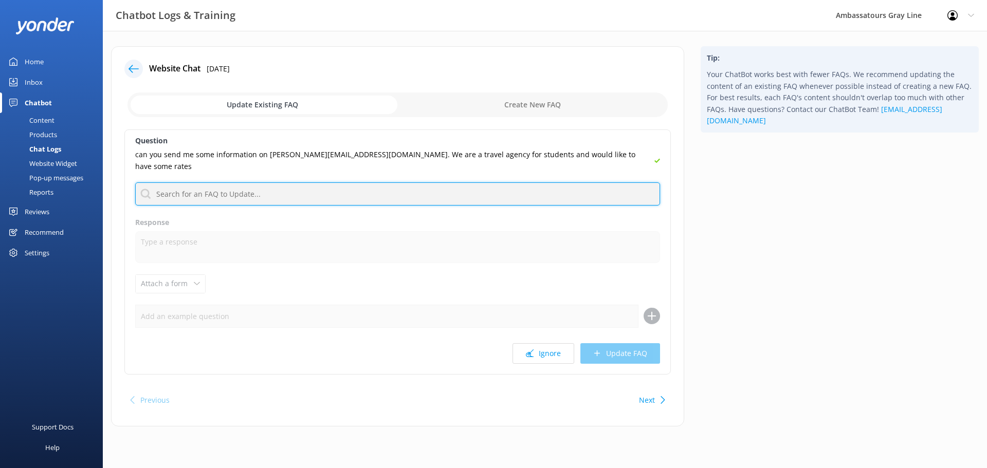
click at [504, 182] on input "text" at bounding box center [397, 193] width 525 height 23
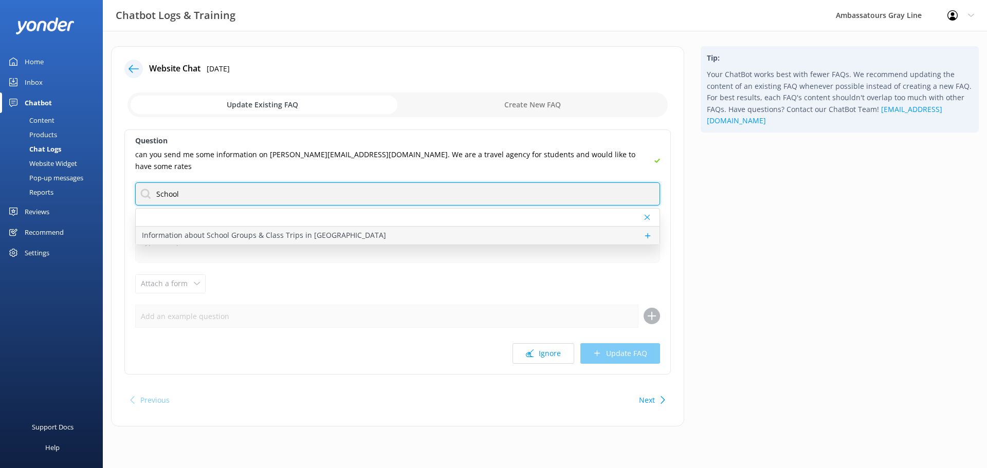
type input "School"
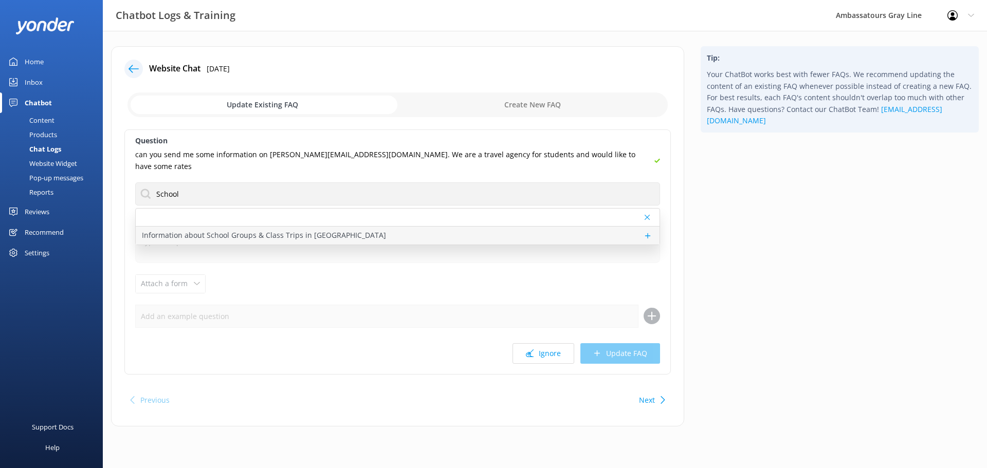
click at [305, 230] on p "Information about School Groups & Class Trips in [GEOGRAPHIC_DATA]" at bounding box center [264, 235] width 244 height 11
type textarea "We offer fun and educational experiences for school groups, including Harbour […"
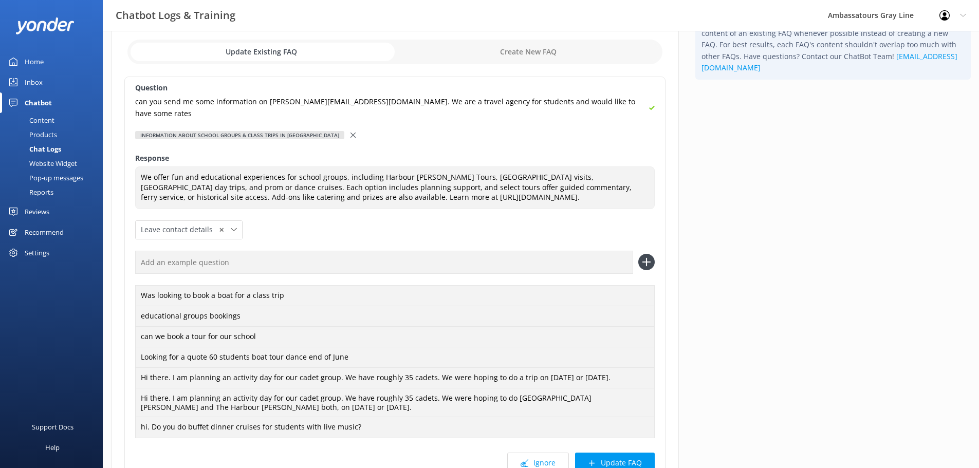
scroll to position [103, 0]
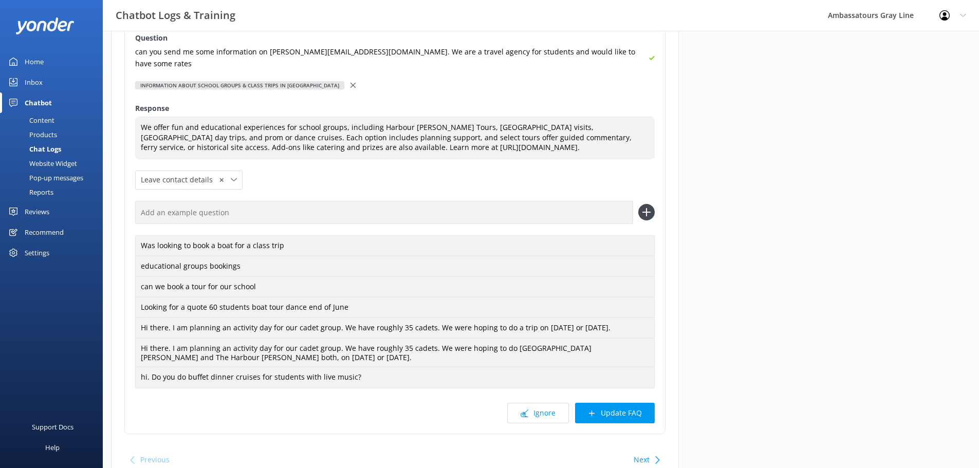
click at [312, 201] on input "text" at bounding box center [384, 212] width 498 height 23
paste input "[URL][DOMAIN_NAME]"
type input "[URL][DOMAIN_NAME]"
click at [579, 49] on div "can you send me some information on [PERSON_NAME][EMAIL_ADDRESS][DOMAIN_NAME]. …" at bounding box center [395, 57] width 520 height 23
click at [649, 55] on icon at bounding box center [652, 58] width 6 height 6
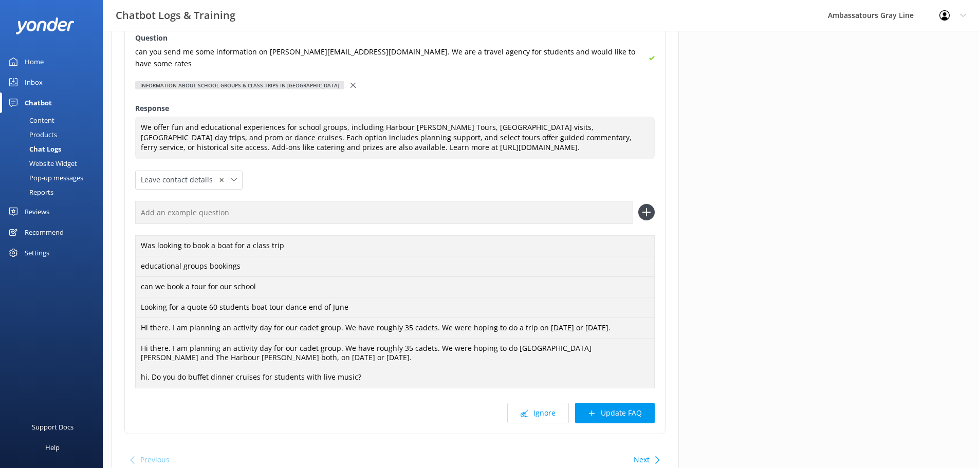
click at [429, 209] on input "text" at bounding box center [384, 212] width 498 height 23
paste input "can you send me some information on [PERSON_NAME][EMAIL_ADDRESS][DOMAIN_NAME]. …"
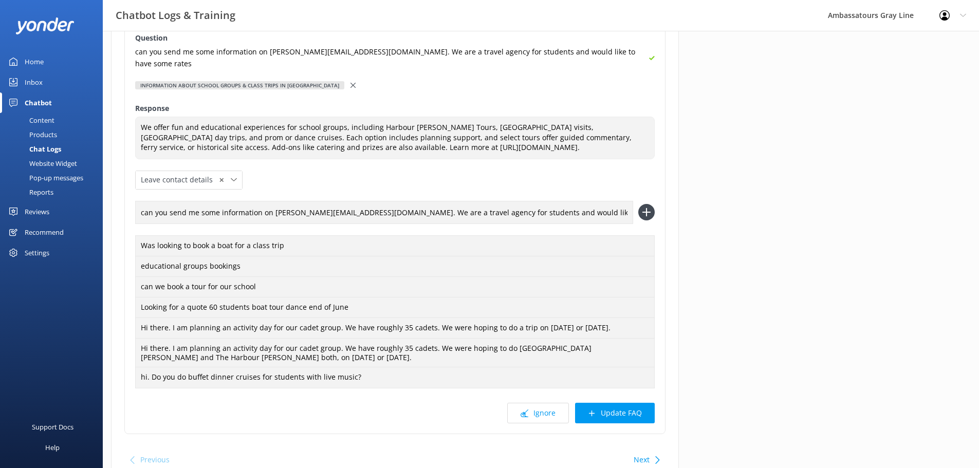
type input "can you send me some information on [PERSON_NAME][EMAIL_ADDRESS][DOMAIN_NAME]. …"
click at [651, 204] on icon at bounding box center [646, 212] width 16 height 16
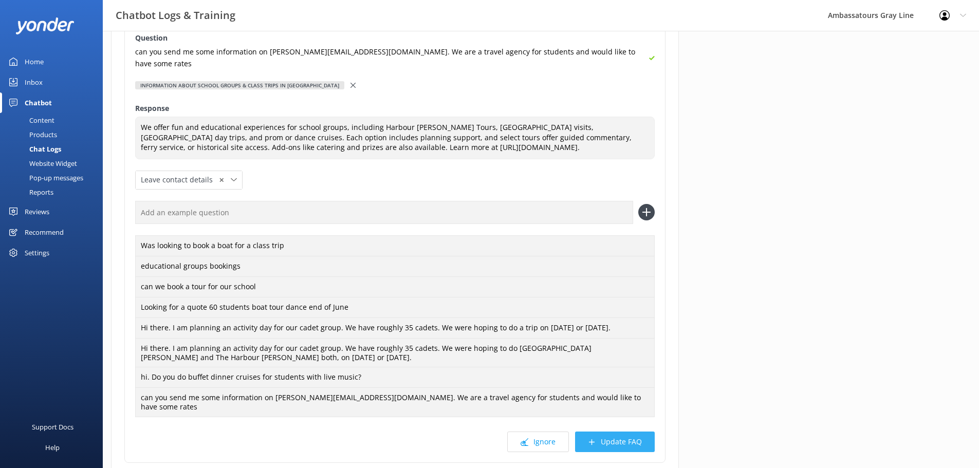
click at [618, 432] on button "Update FAQ" at bounding box center [615, 442] width 80 height 21
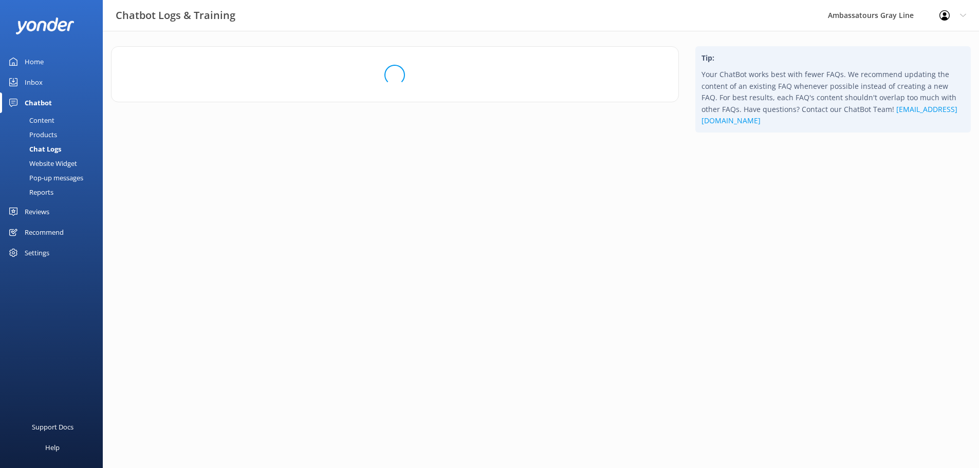
scroll to position [0, 0]
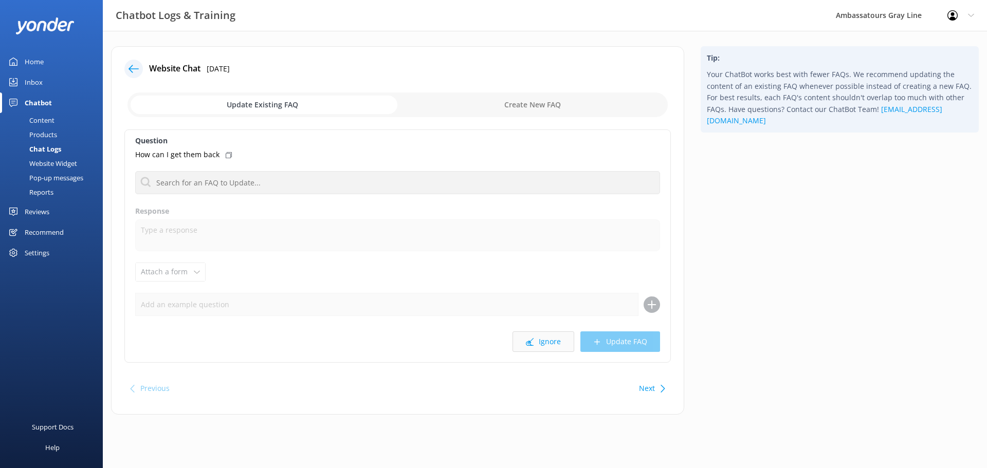
click at [539, 345] on button "Ignore" at bounding box center [544, 342] width 62 height 21
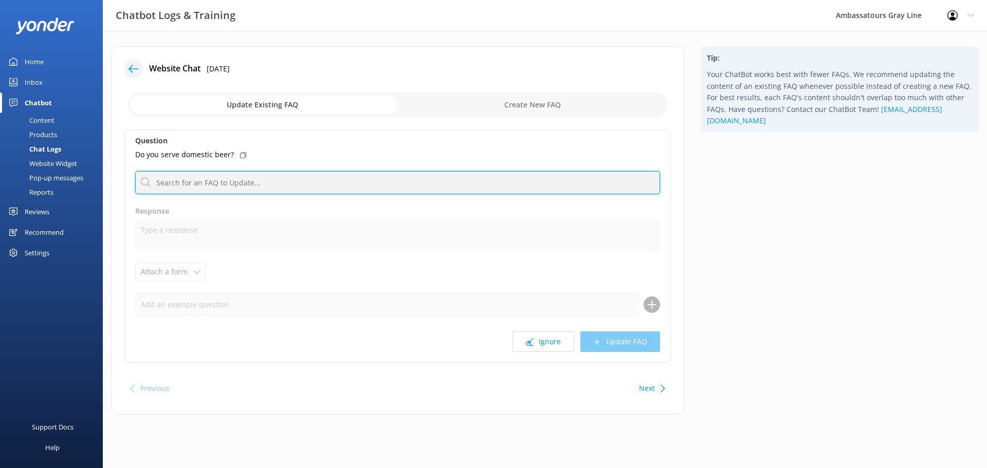
click at [272, 183] on input "text" at bounding box center [397, 182] width 525 height 23
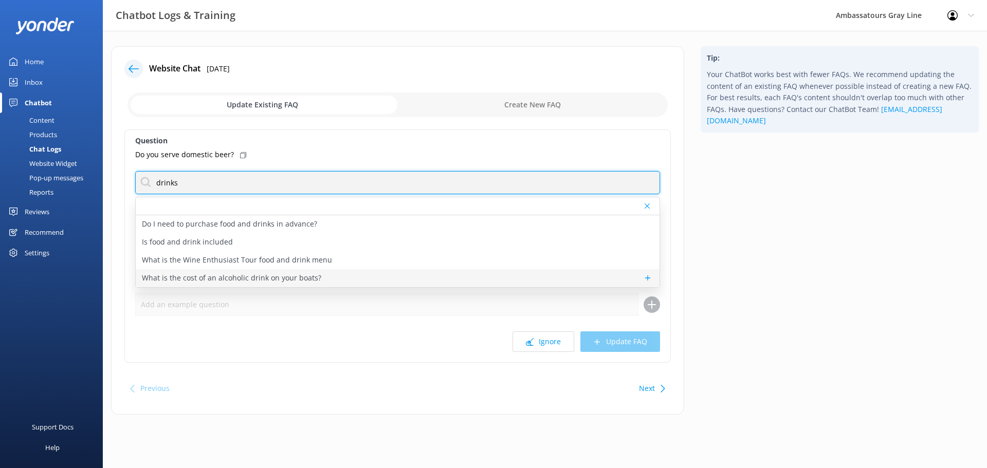
type input "drinks"
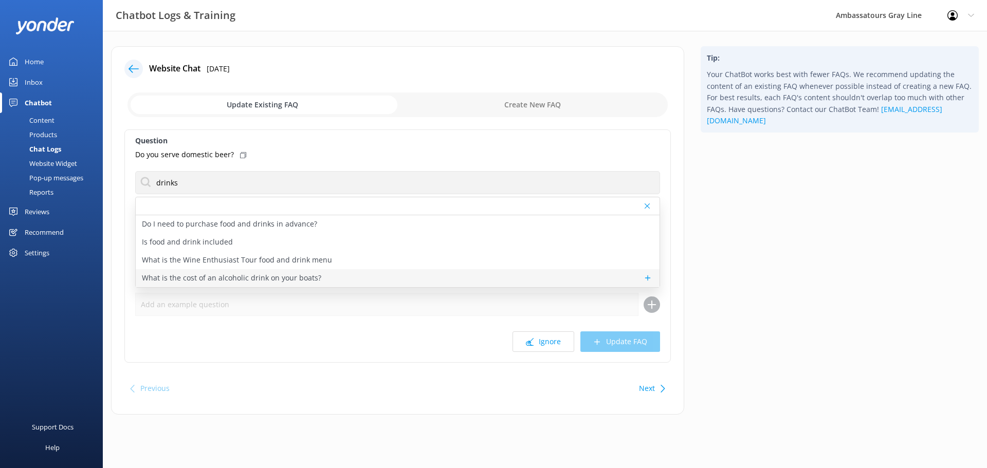
click at [305, 277] on p "What is the cost of an alcoholic drink on your boats?" at bounding box center [231, 277] width 179 height 11
type textarea "Alcoholic beverages start at $7.00 for well shots, $8.00 for beer options, Cide…"
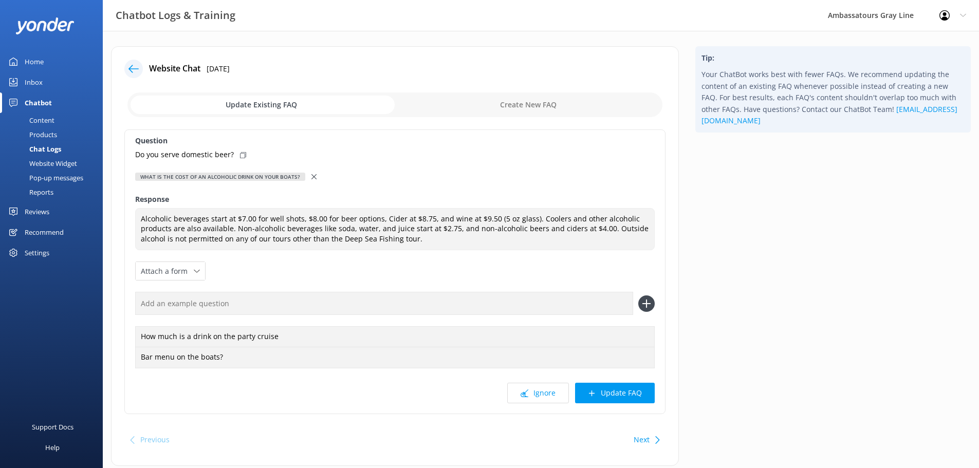
click at [241, 157] on icon at bounding box center [243, 155] width 6 height 6
click at [276, 309] on input "text" at bounding box center [384, 303] width 498 height 23
paste input "Do you serve domestic beer?"
type input "Do you serve domestic beer?"
click at [648, 307] on icon at bounding box center [646, 304] width 16 height 16
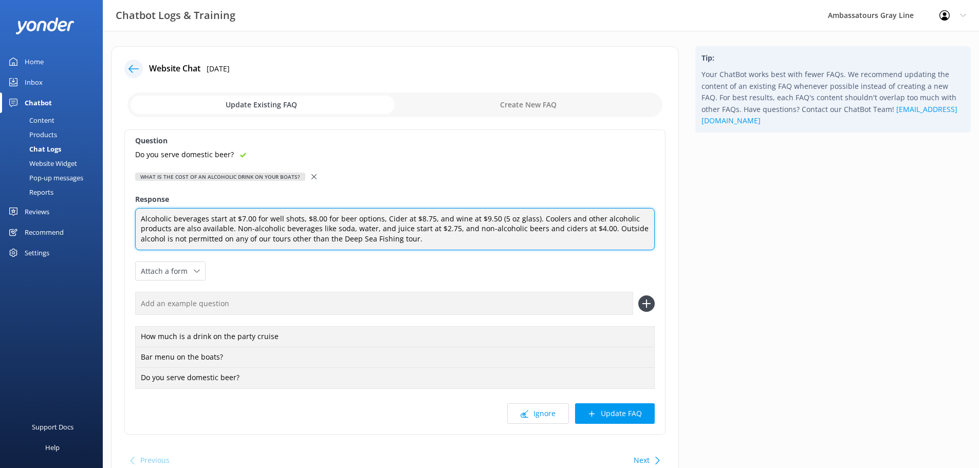
click at [412, 245] on textarea "Alcoholic beverages start at $7.00 for well shots, $8.00 for beer options, Cide…" at bounding box center [395, 229] width 520 height 43
click at [422, 245] on textarea "Alcoholic beverages start at $7.00 for well shots, $8.00 for beer options, Cide…" at bounding box center [395, 229] width 520 height 43
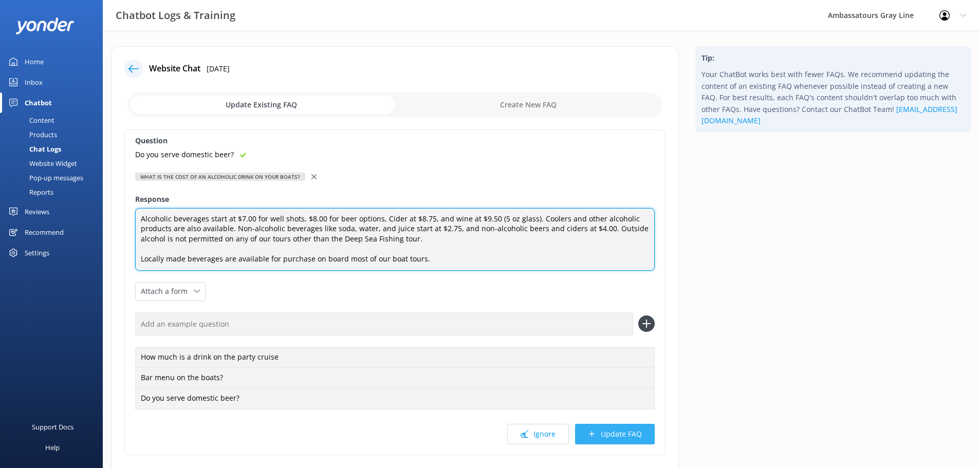
type textarea "Alcoholic beverages start at $7.00 for well shots, $8.00 for beer options, Cide…"
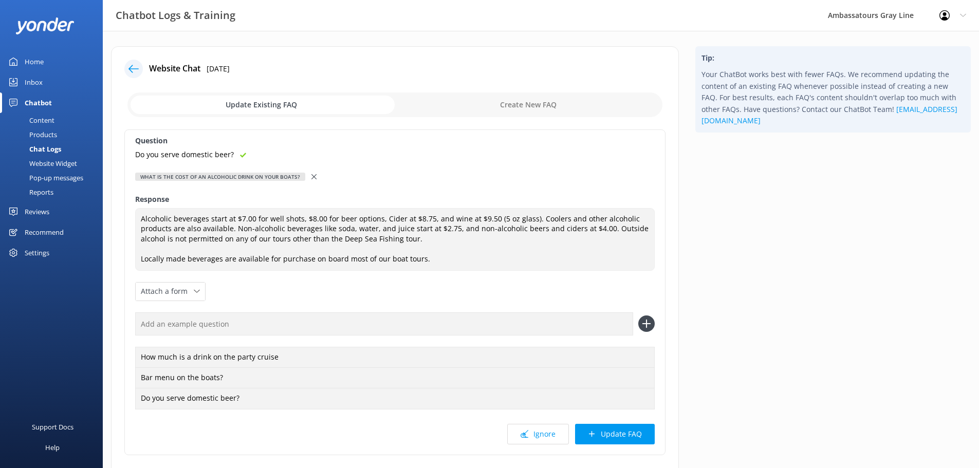
click at [619, 439] on button "Update FAQ" at bounding box center [615, 434] width 80 height 21
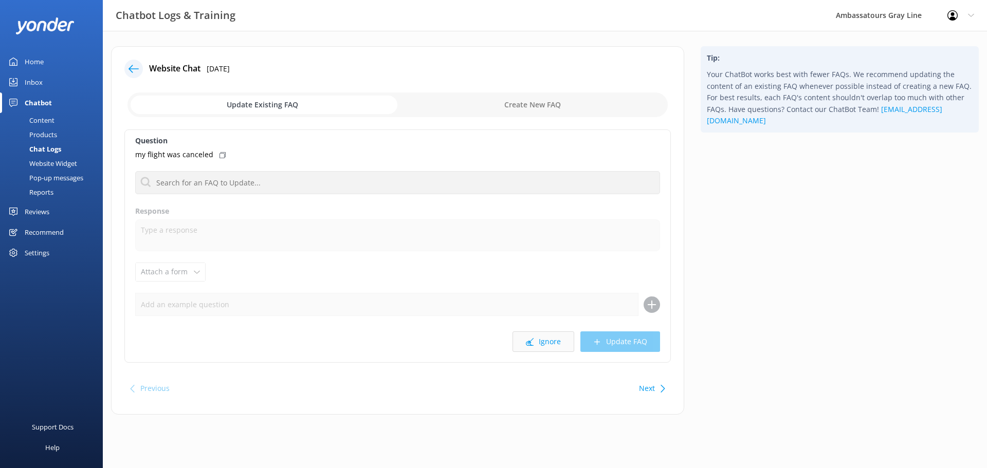
click at [534, 340] on icon at bounding box center [530, 342] width 8 height 8
click at [537, 350] on button "Ignore" at bounding box center [544, 342] width 62 height 21
click at [562, 350] on button "Ignore" at bounding box center [544, 342] width 62 height 21
click at [261, 156] on icon at bounding box center [261, 155] width 6 height 6
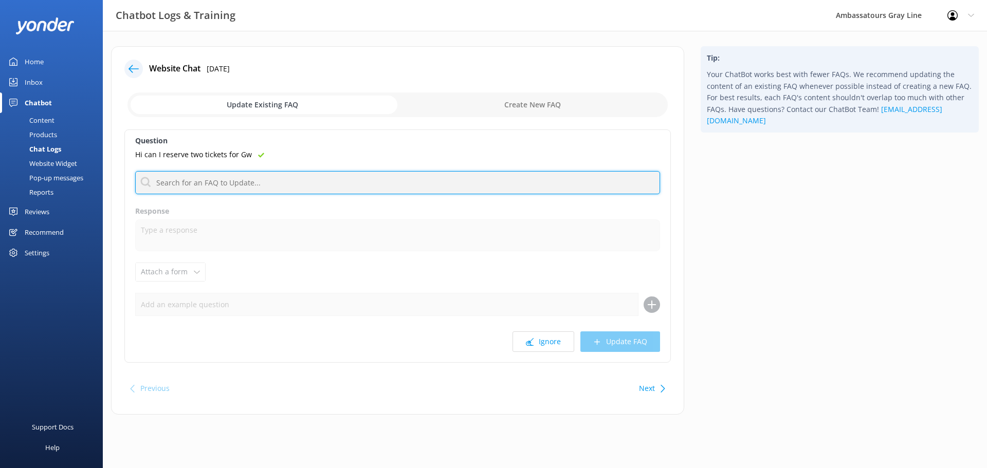
click at [267, 179] on input "text" at bounding box center [397, 182] width 525 height 23
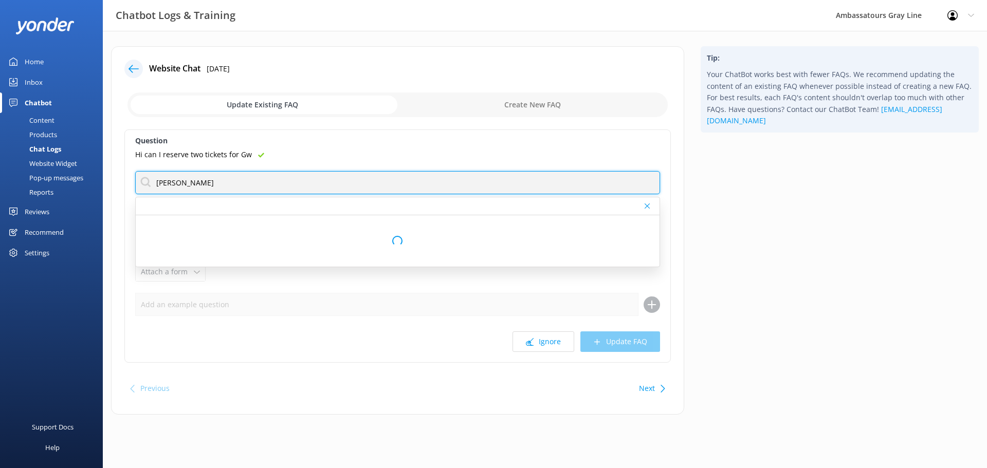
type input "[GEOGRAPHIC_DATA]"
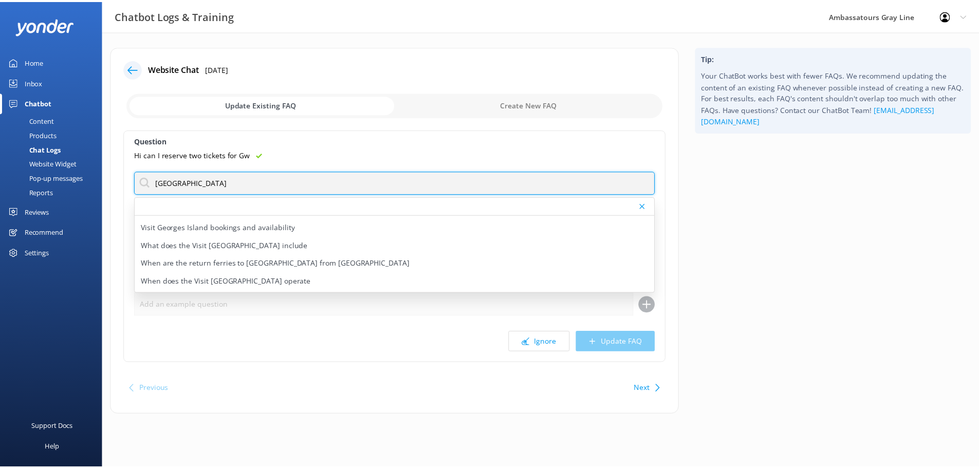
scroll to position [51, 0]
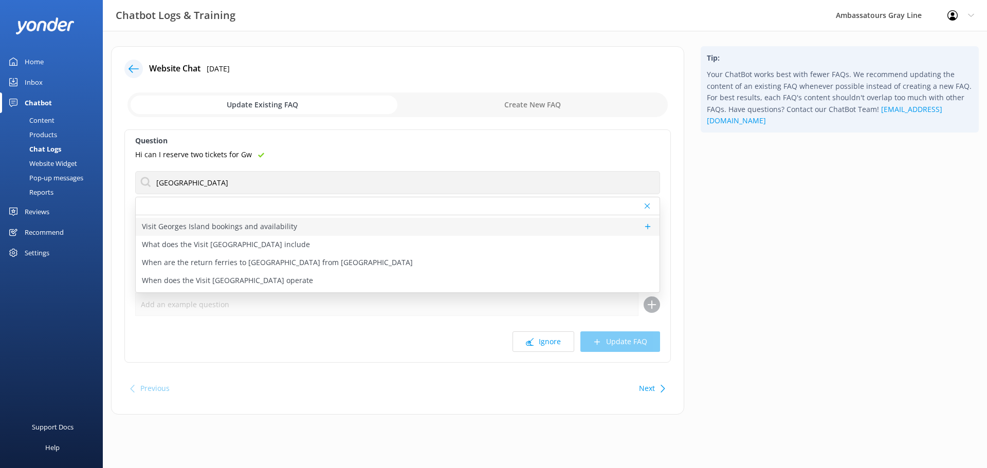
click at [238, 221] on p "Visit Georges Island bookings and availability" at bounding box center [219, 226] width 155 height 11
type textarea "You can view live availability and book the Visit Georges Island Tour online at…"
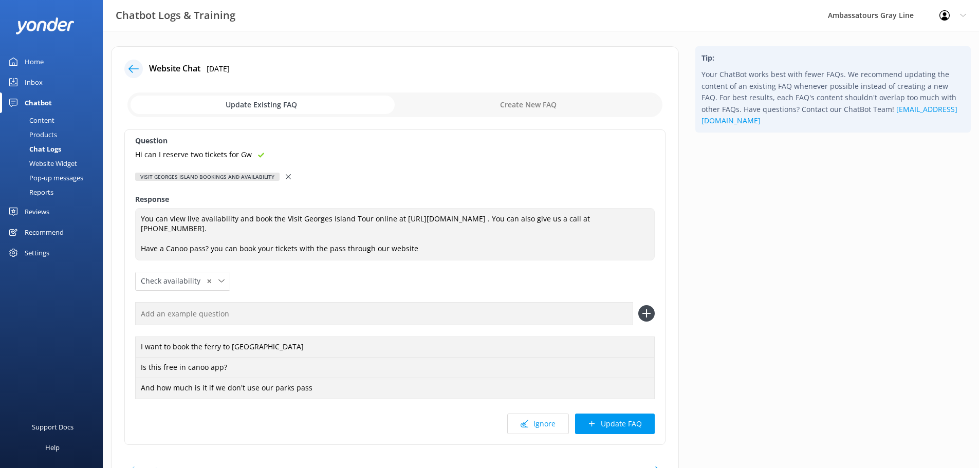
click at [446, 320] on input "text" at bounding box center [384, 313] width 498 height 23
paste input "Hi can I reserve two tickets for Gw"
type input "Hi can I reserve two tickets for Gw"
click at [644, 317] on icon at bounding box center [646, 313] width 16 height 16
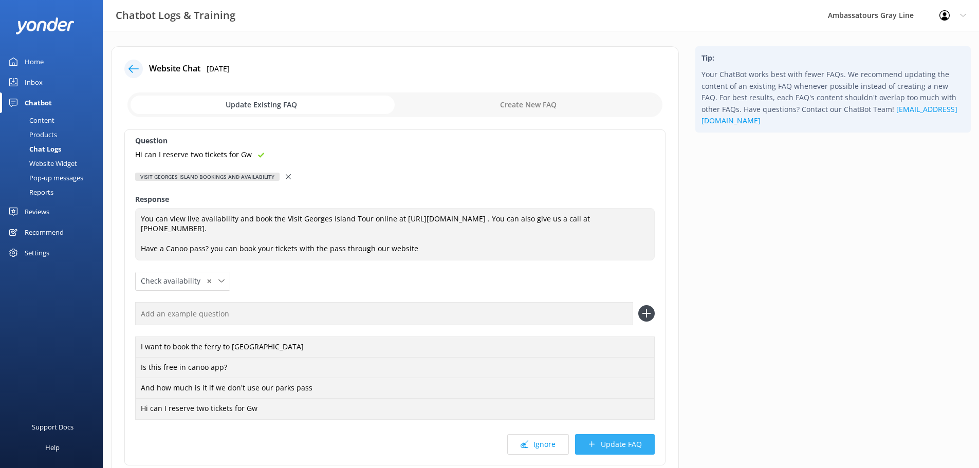
click at [608, 442] on button "Update FAQ" at bounding box center [615, 444] width 80 height 21
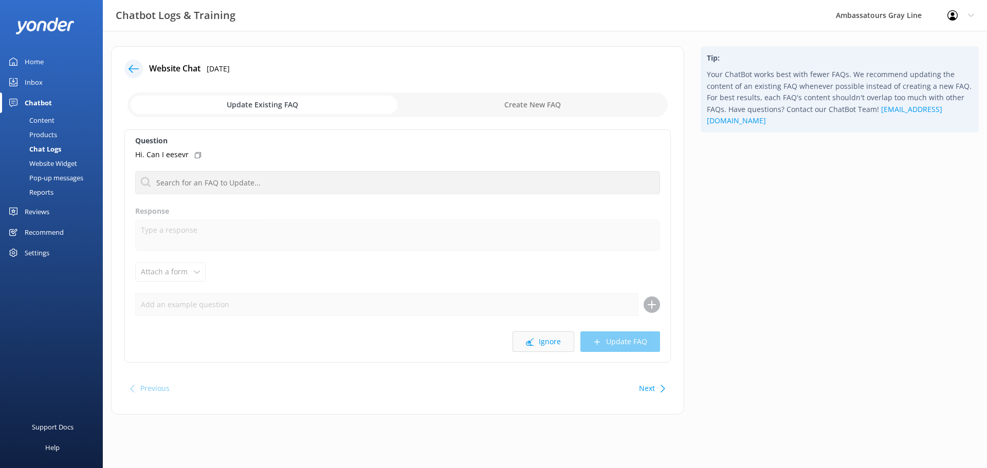
click at [535, 339] on button "Ignore" at bounding box center [544, 342] width 62 height 21
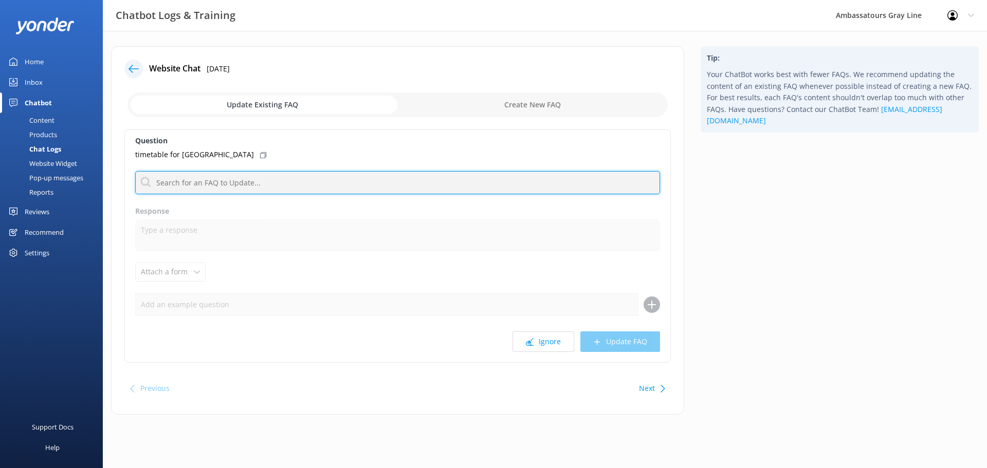
click at [270, 181] on input "text" at bounding box center [397, 182] width 525 height 23
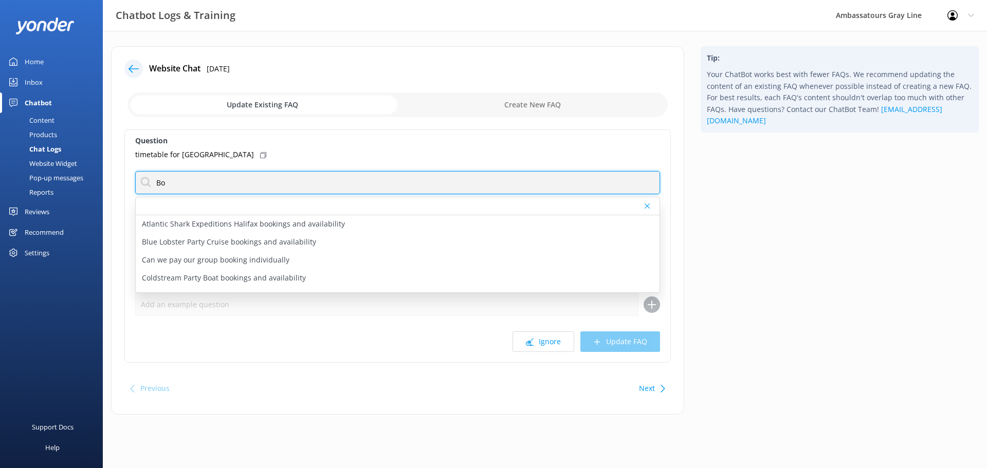
type input "B"
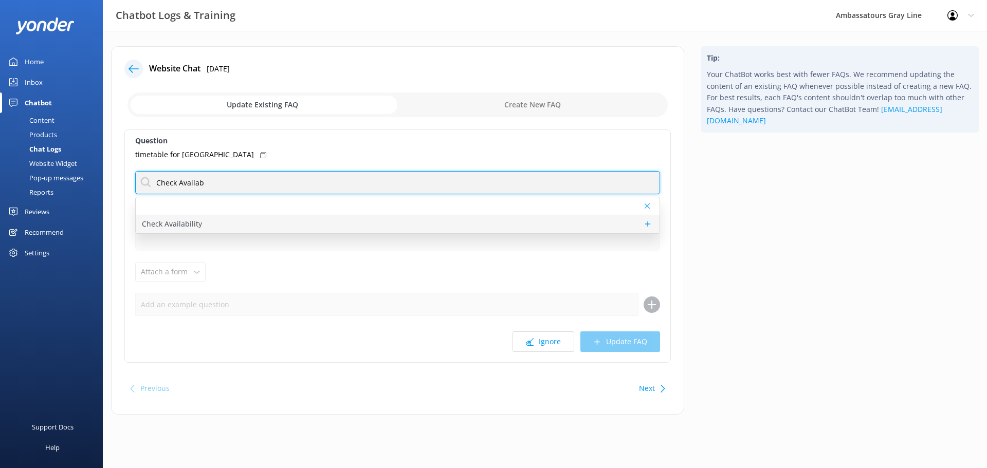
type input "Check Availab"
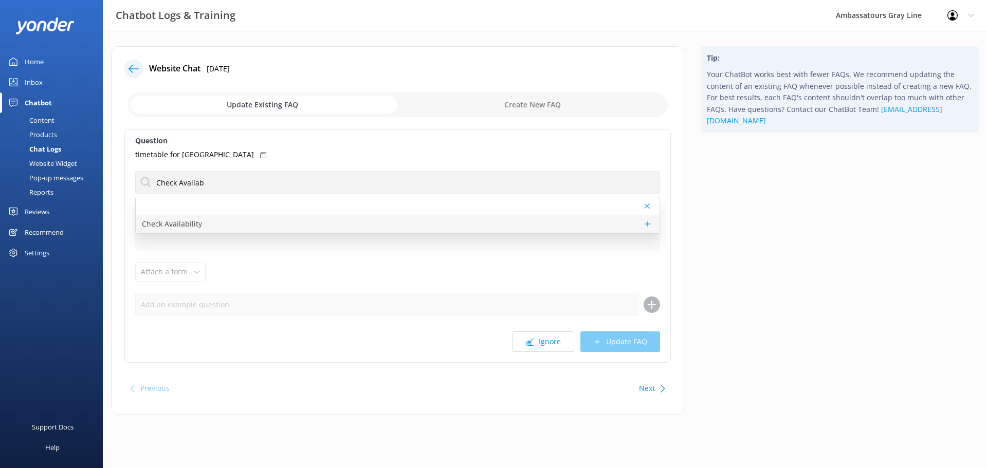
click at [180, 225] on p "Check Availability" at bounding box center [172, 223] width 60 height 11
type textarea "Ready to book? You can check live availability and book your tour online at [UR…"
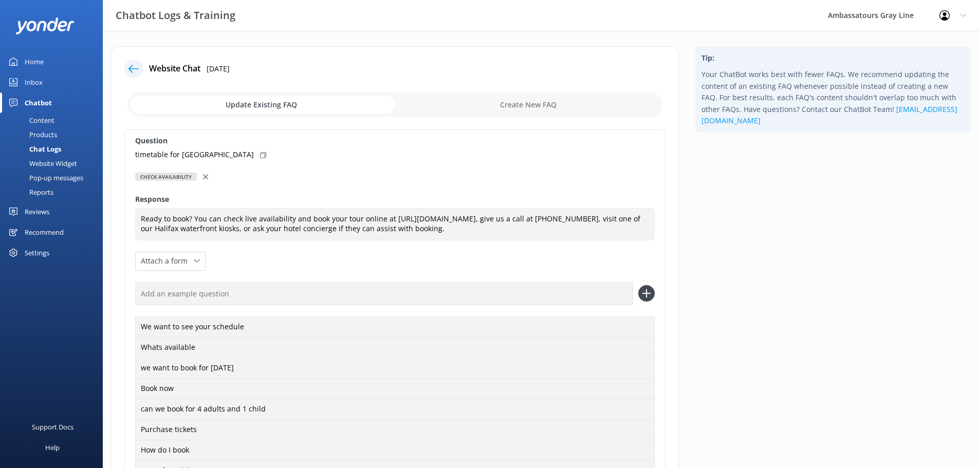
click at [260, 158] on use at bounding box center [263, 155] width 6 height 6
click at [218, 299] on input "text" at bounding box center [384, 293] width 498 height 23
paste input "timetable for [GEOGRAPHIC_DATA]"
type input "timetable for [GEOGRAPHIC_DATA]"
click at [647, 296] on use at bounding box center [646, 293] width 9 height 9
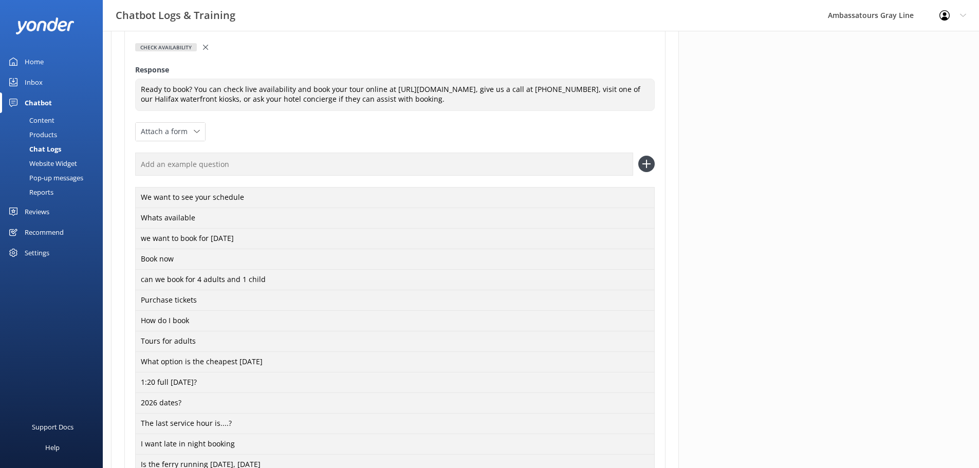
scroll to position [257, 0]
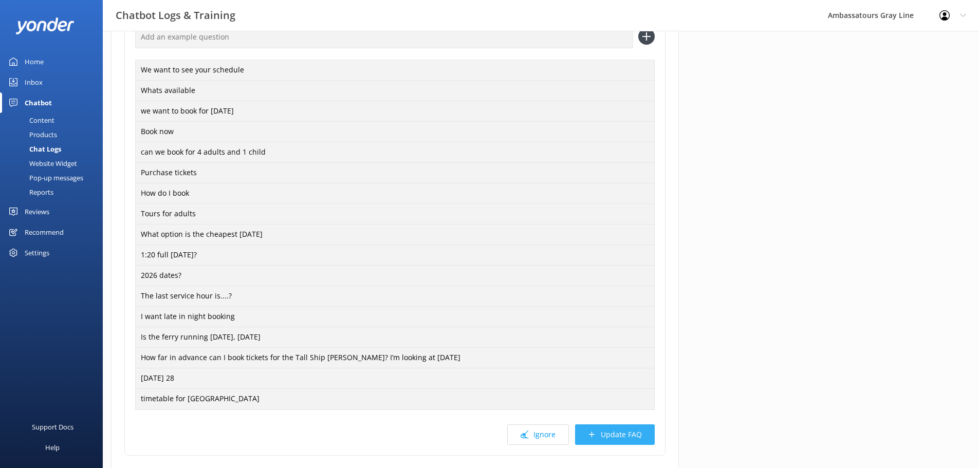
click at [628, 436] on button "Update FAQ" at bounding box center [615, 435] width 80 height 21
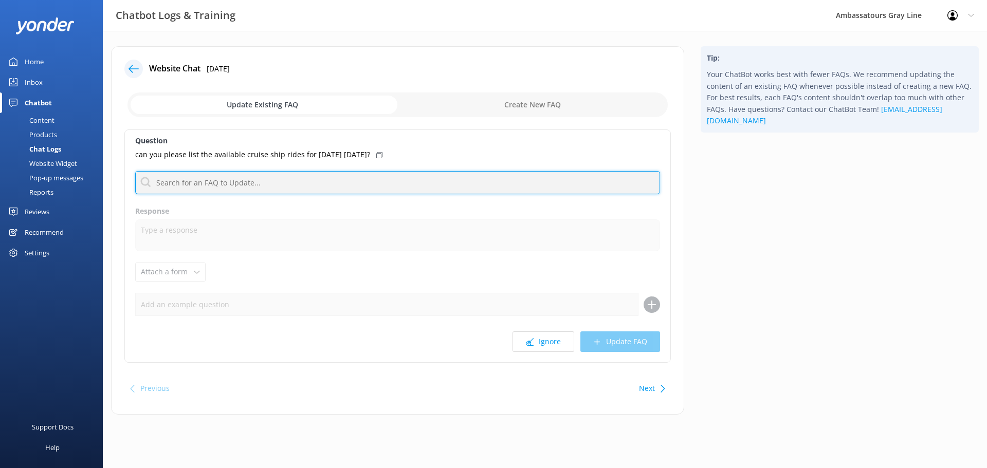
click at [213, 193] on input "text" at bounding box center [397, 182] width 525 height 23
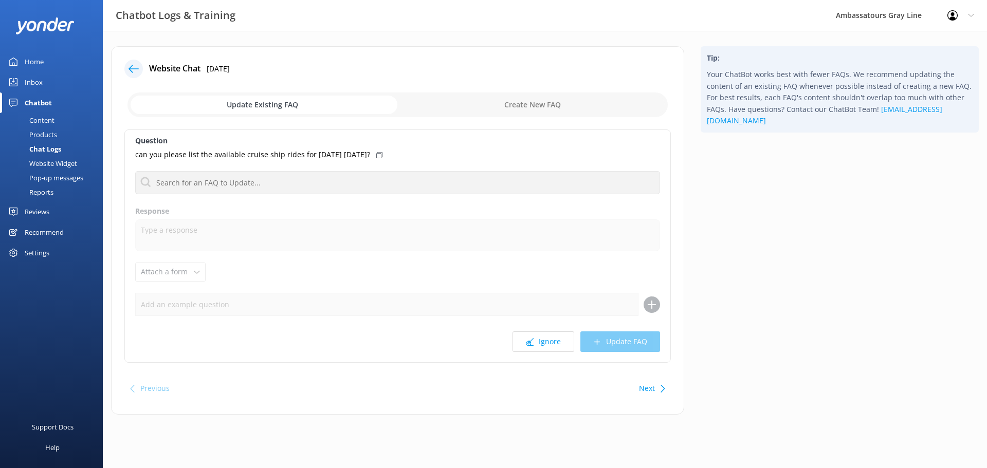
click at [421, 148] on div "Question can you please list the available cruise ship rides for [DATE] [DATE]?…" at bounding box center [397, 246] width 546 height 233
click at [420, 151] on div "can you please list the available cruise ship rides for [DATE] [DATE]?" at bounding box center [397, 154] width 525 height 11
click at [408, 170] on div "Question can you please list the available cruise ship rides for [DATE] [DATE]?…" at bounding box center [397, 246] width 546 height 233
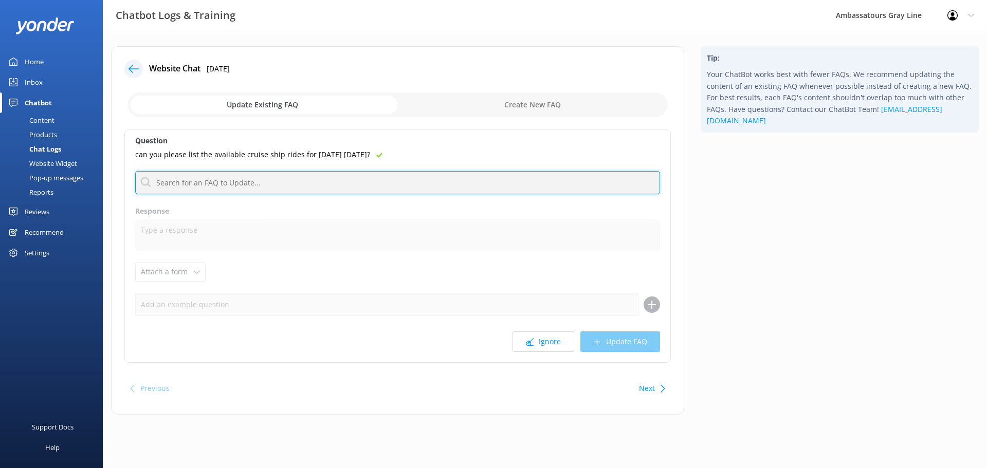
click at [410, 179] on input "text" at bounding box center [397, 182] width 525 height 23
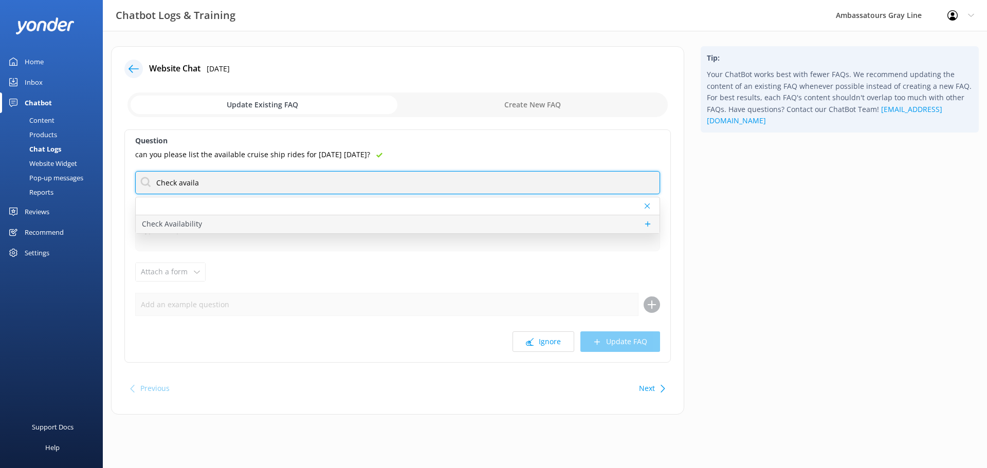
type input "Check availa"
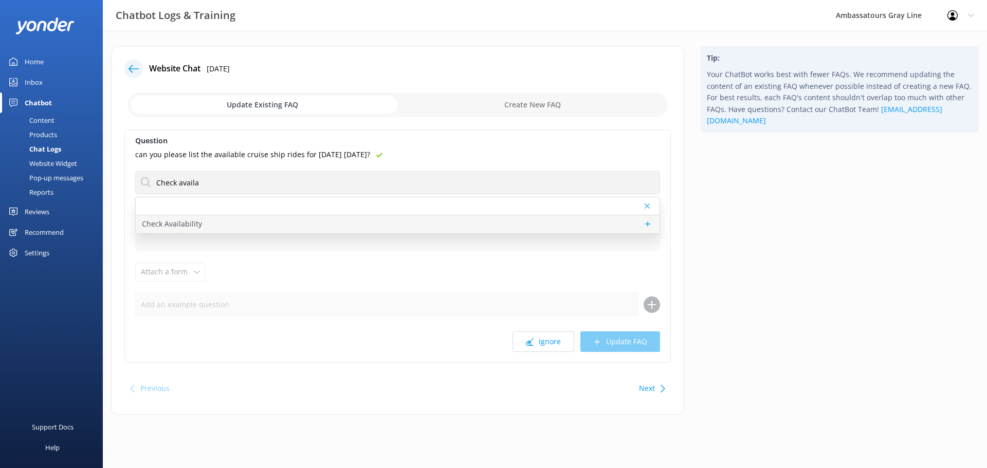
click at [341, 229] on div "Check Availability" at bounding box center [398, 224] width 524 height 18
type textarea "Ready to book? You can check live availability and book your tour online at [UR…"
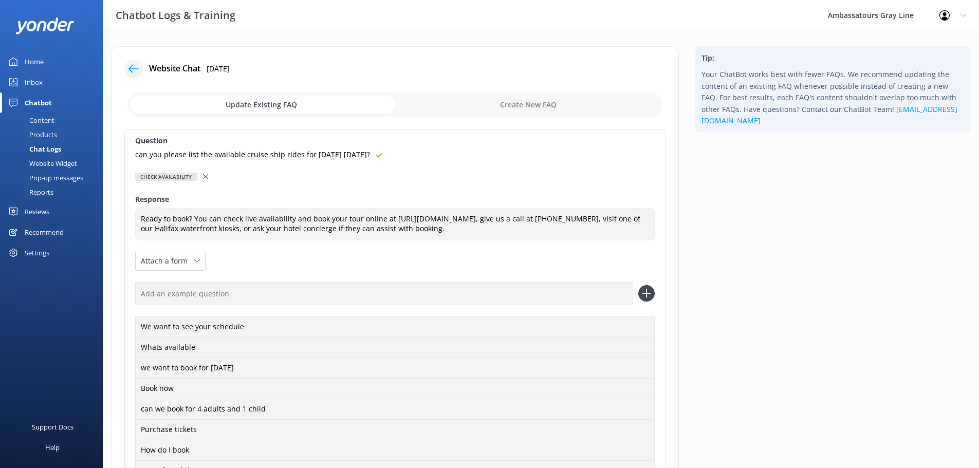
click at [448, 293] on input "text" at bounding box center [384, 293] width 498 height 23
paste input "can you please list the available cruise ship rides for [DATE] [DATE]?"
type input "can you please list the available cruise ship rides for [DATE] [DATE]?"
click at [646, 296] on use at bounding box center [646, 293] width 9 height 9
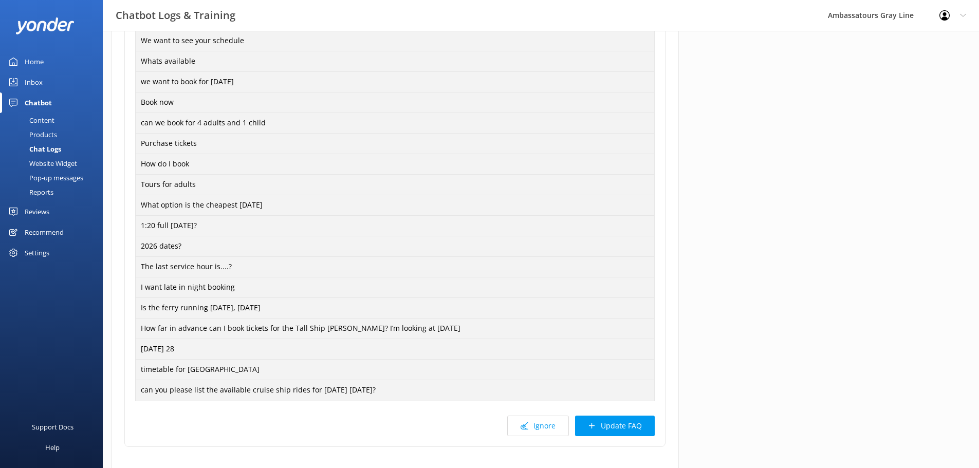
scroll to position [348, 0]
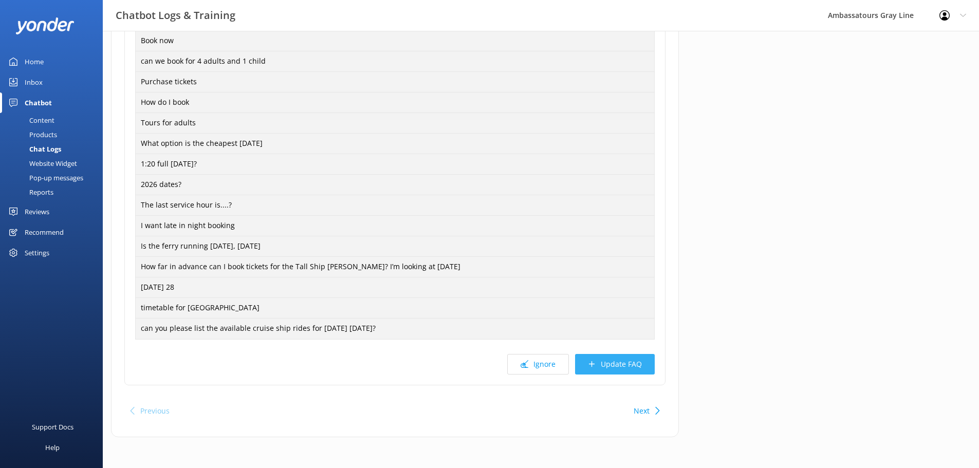
click at [643, 360] on button "Update FAQ" at bounding box center [615, 364] width 80 height 21
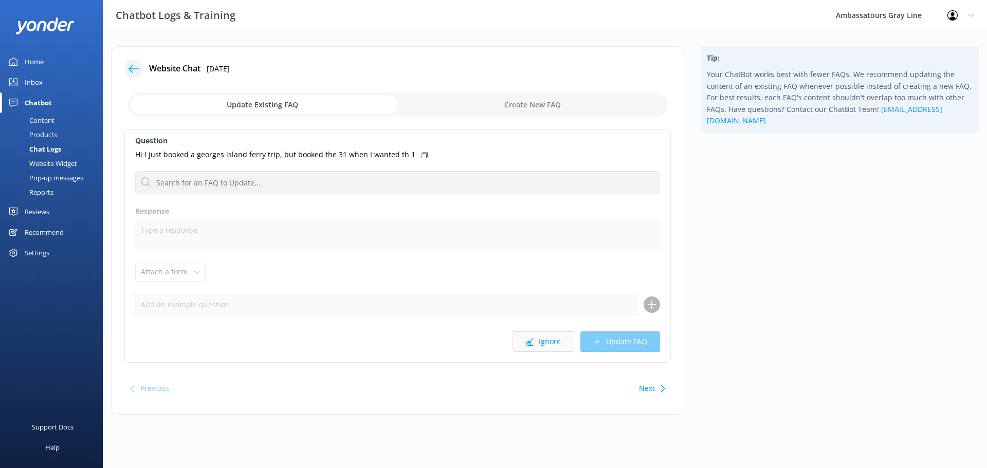
click at [530, 342] on use at bounding box center [530, 342] width 8 height 8
click at [543, 341] on button "Ignore" at bounding box center [544, 342] width 62 height 21
click at [537, 341] on button "Ignore" at bounding box center [544, 342] width 62 height 21
click at [536, 340] on button "Ignore" at bounding box center [544, 342] width 62 height 21
click at [534, 347] on button "Ignore" at bounding box center [544, 342] width 62 height 21
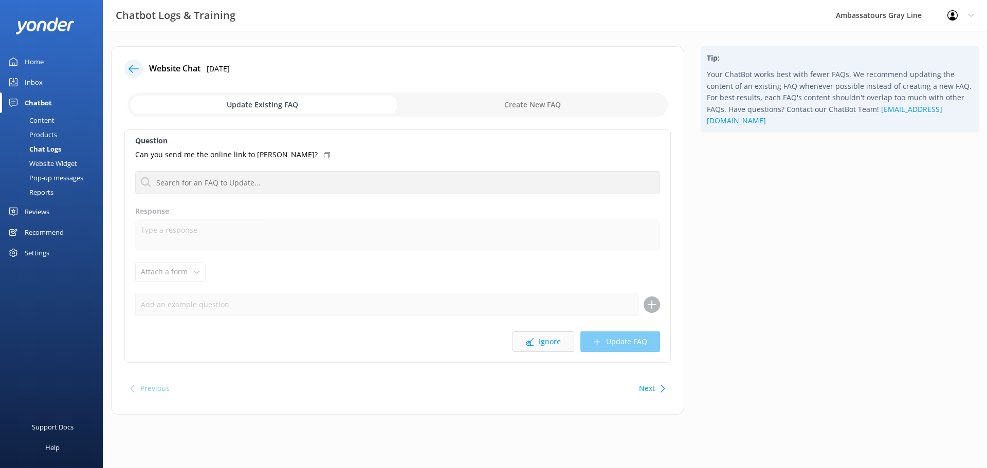
click at [548, 346] on button "Ignore" at bounding box center [544, 342] width 62 height 21
click at [540, 340] on button "Ignore" at bounding box center [544, 342] width 62 height 21
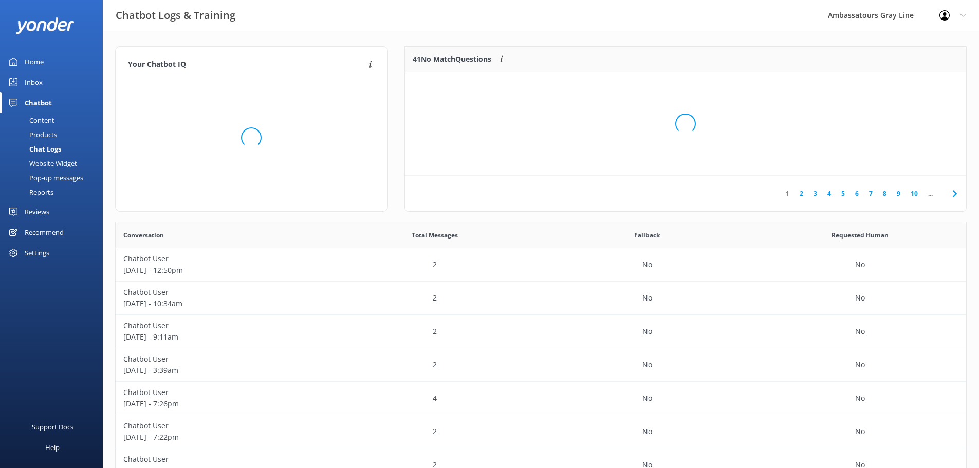
scroll to position [121, 554]
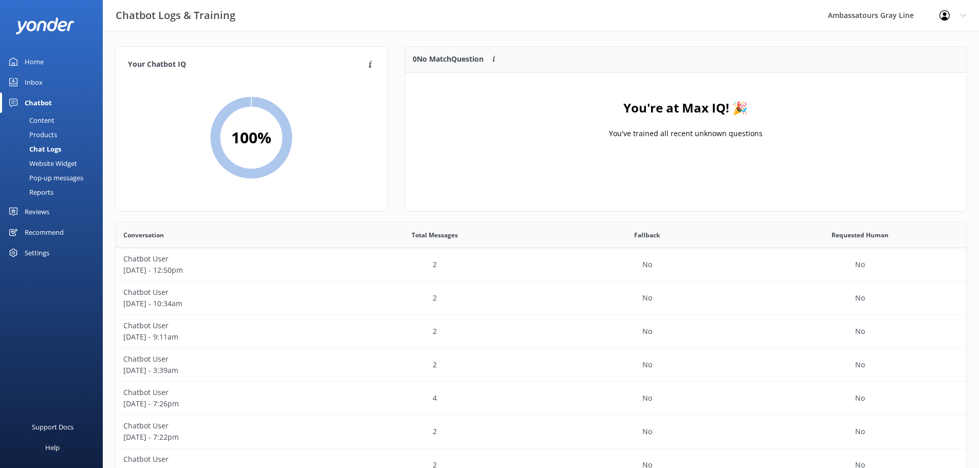
click at [16, 59] on icon at bounding box center [13, 62] width 8 height 8
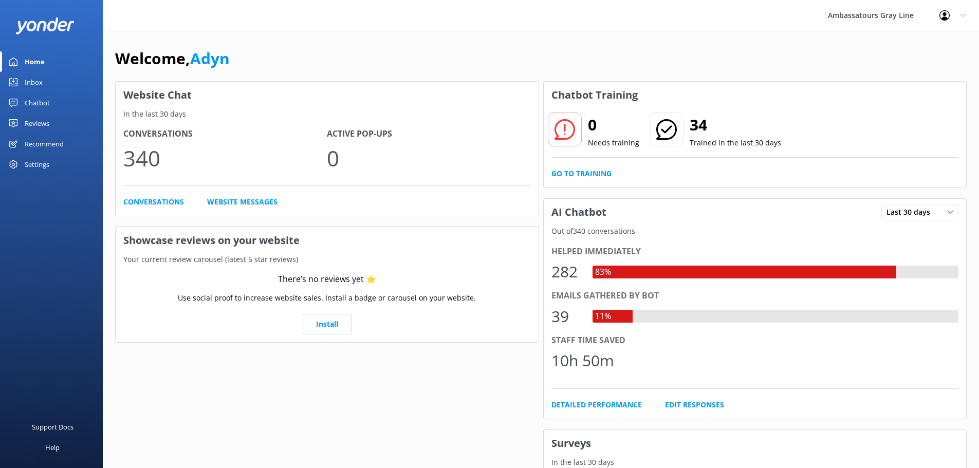
click at [42, 63] on div "Home" at bounding box center [35, 61] width 20 height 21
click at [43, 61] on div "Home" at bounding box center [35, 61] width 20 height 21
